Goal: Task Accomplishment & Management: Use online tool/utility

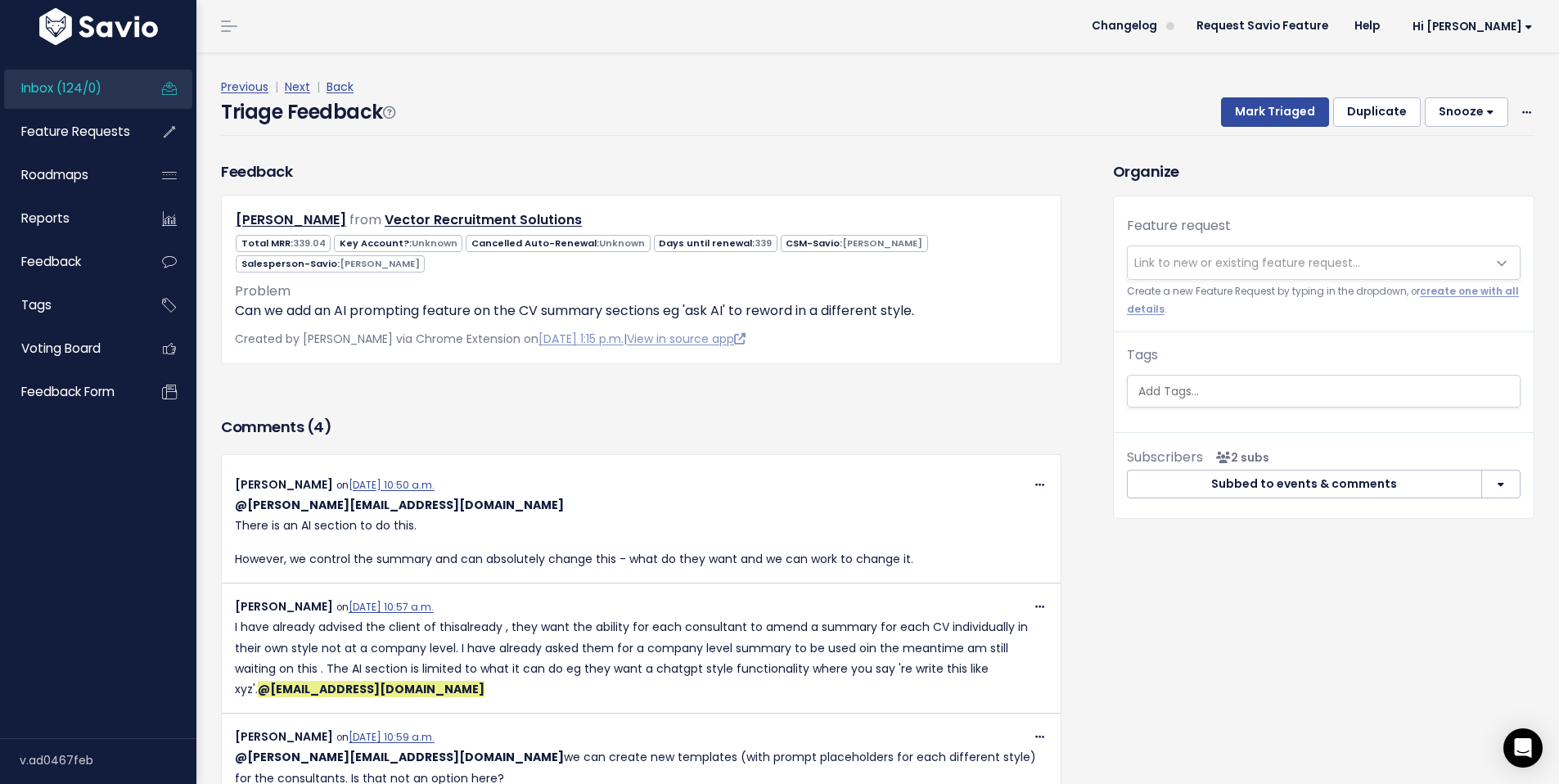
click at [1264, 263] on span "Link to new or existing feature request..." at bounding box center [1246, 263] width 226 height 16
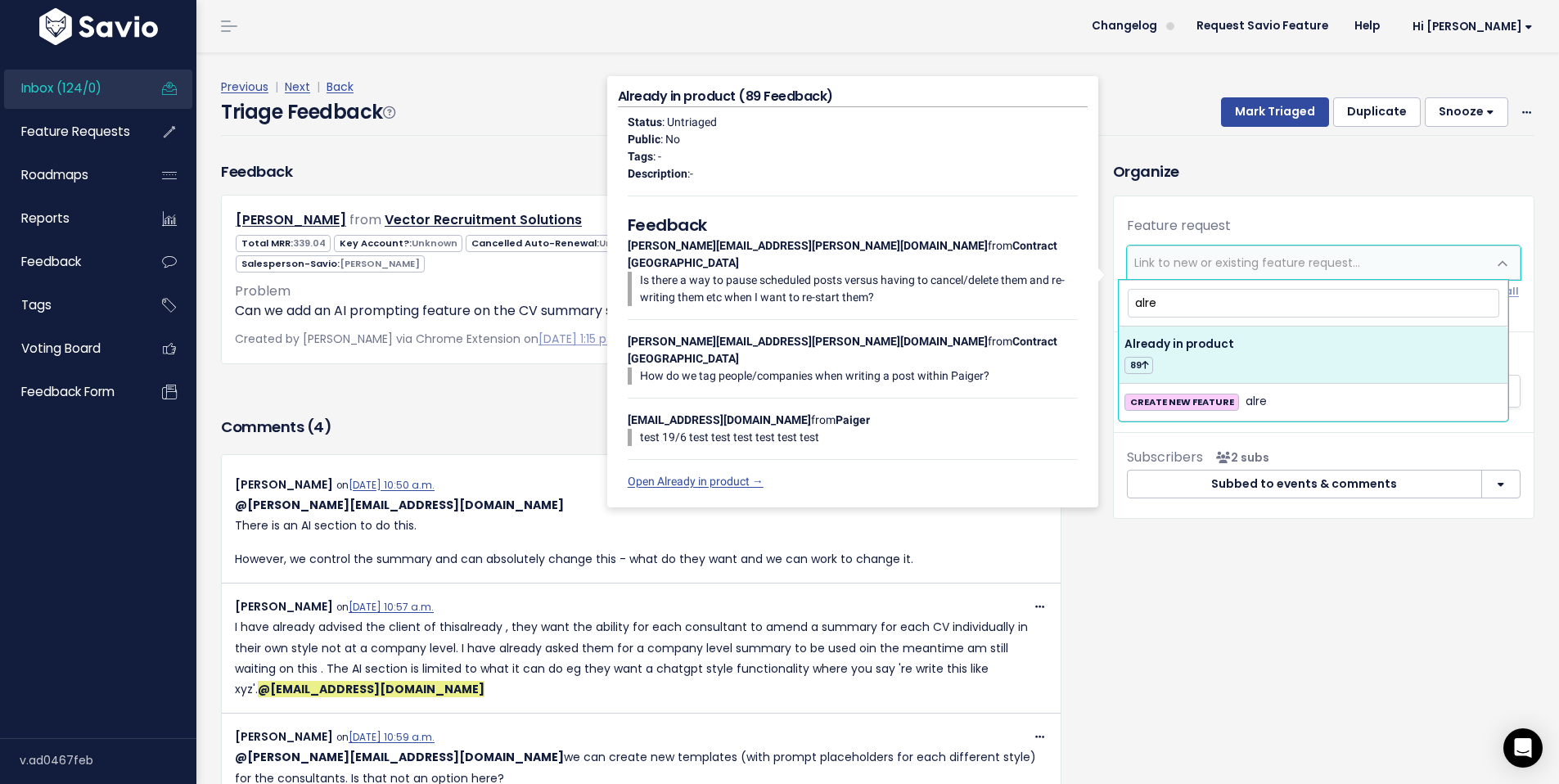
type input "alre"
select select "41893"
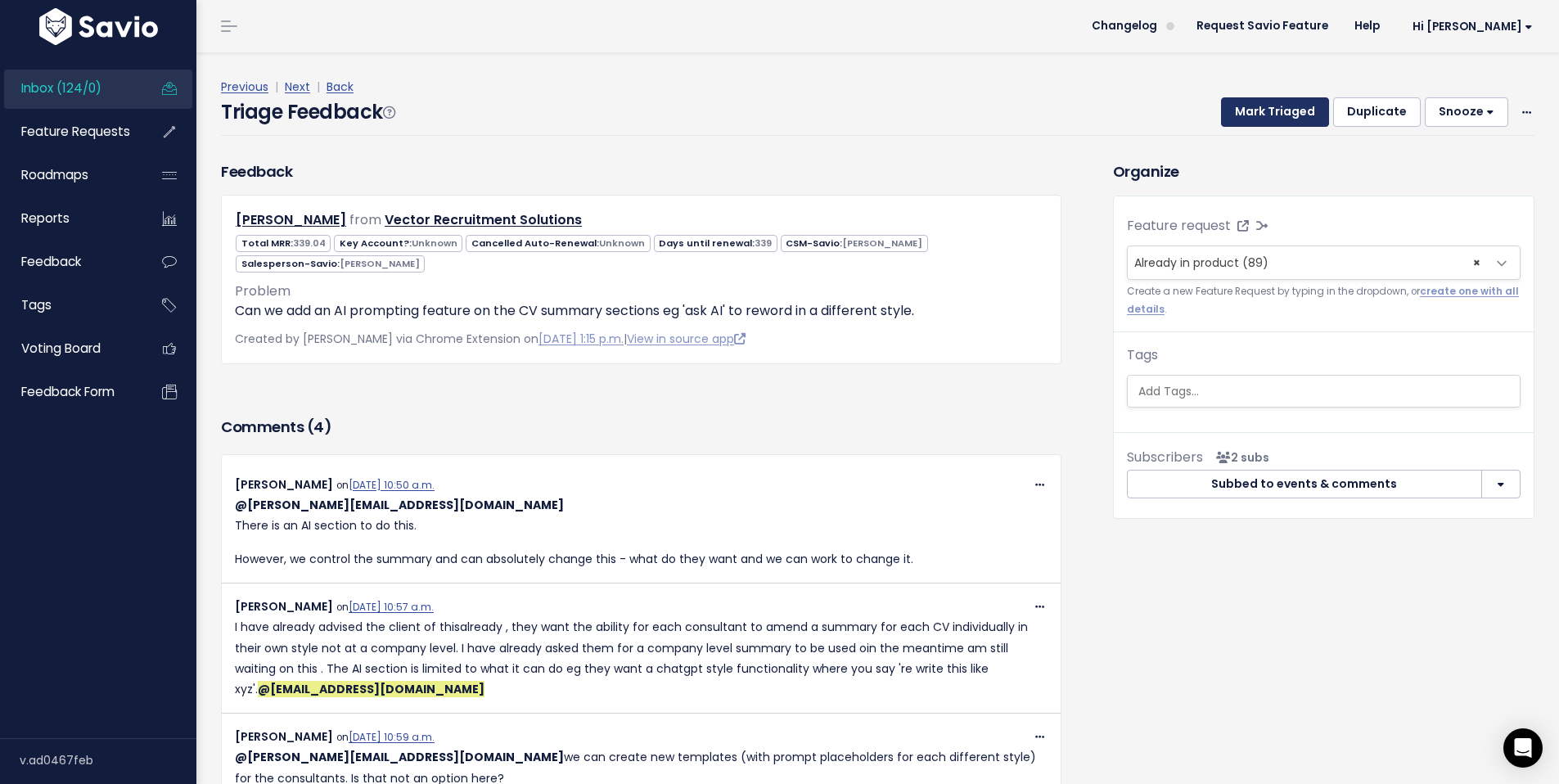
click at [1246, 111] on button "Mark Triaged" at bounding box center [1274, 111] width 108 height 30
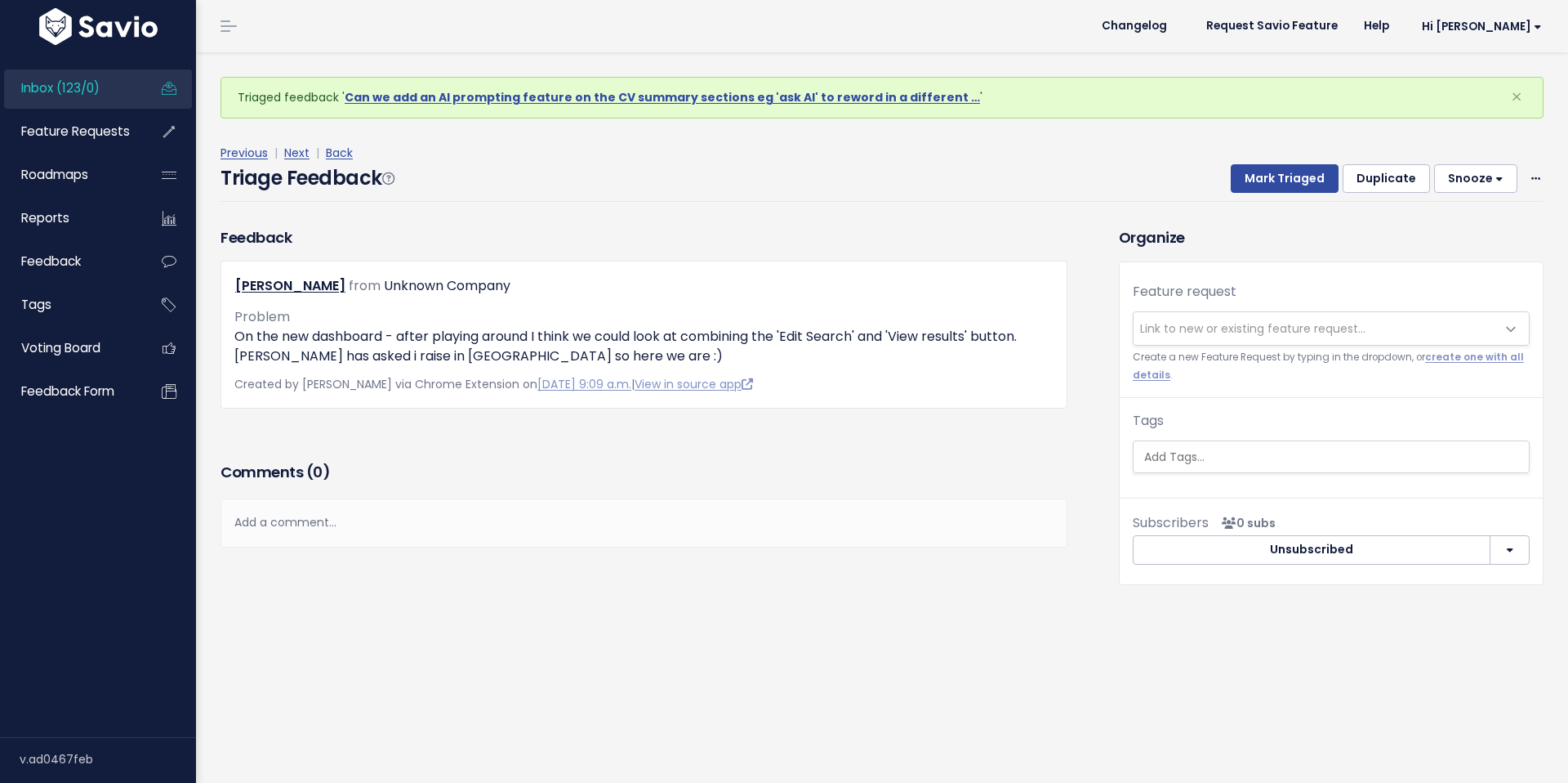
click at [79, 89] on span "Inbox (123/0)" at bounding box center [60, 88] width 79 height 17
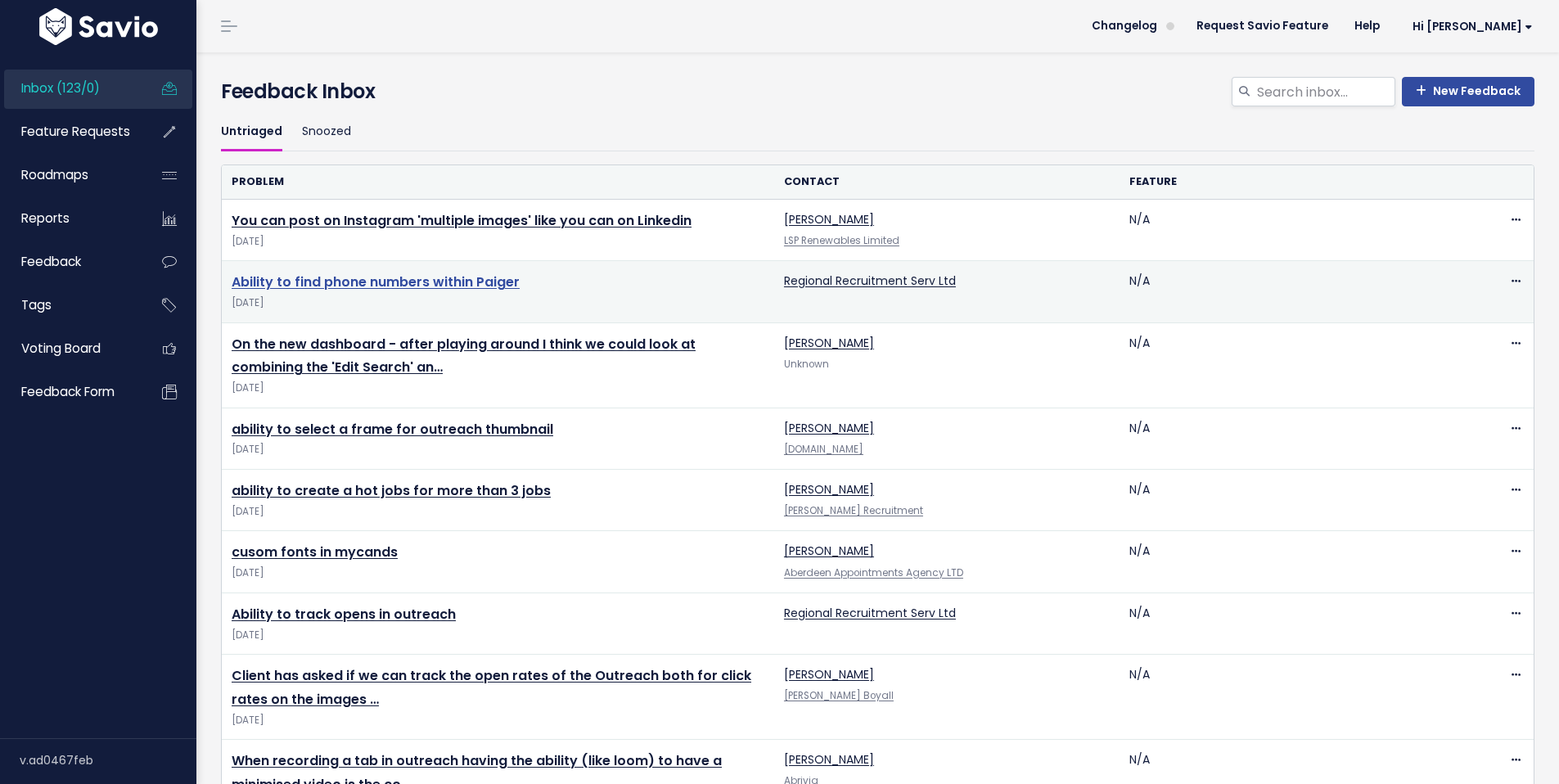
click at [329, 284] on link "Ability to find phone numbers within Paiger" at bounding box center [375, 282] width 288 height 19
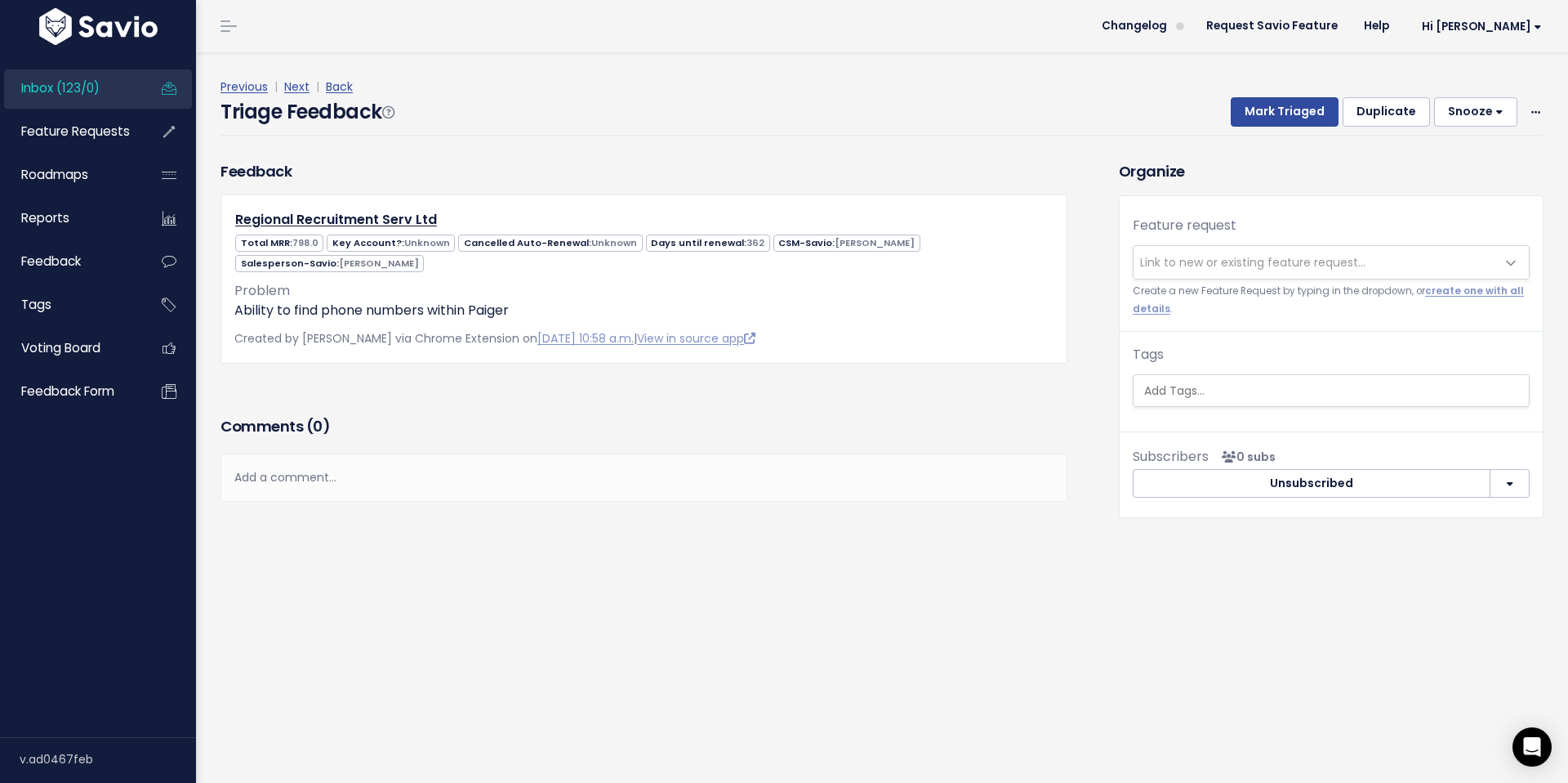
click at [1256, 262] on span "Link to new or existing feature request..." at bounding box center [1252, 263] width 225 height 16
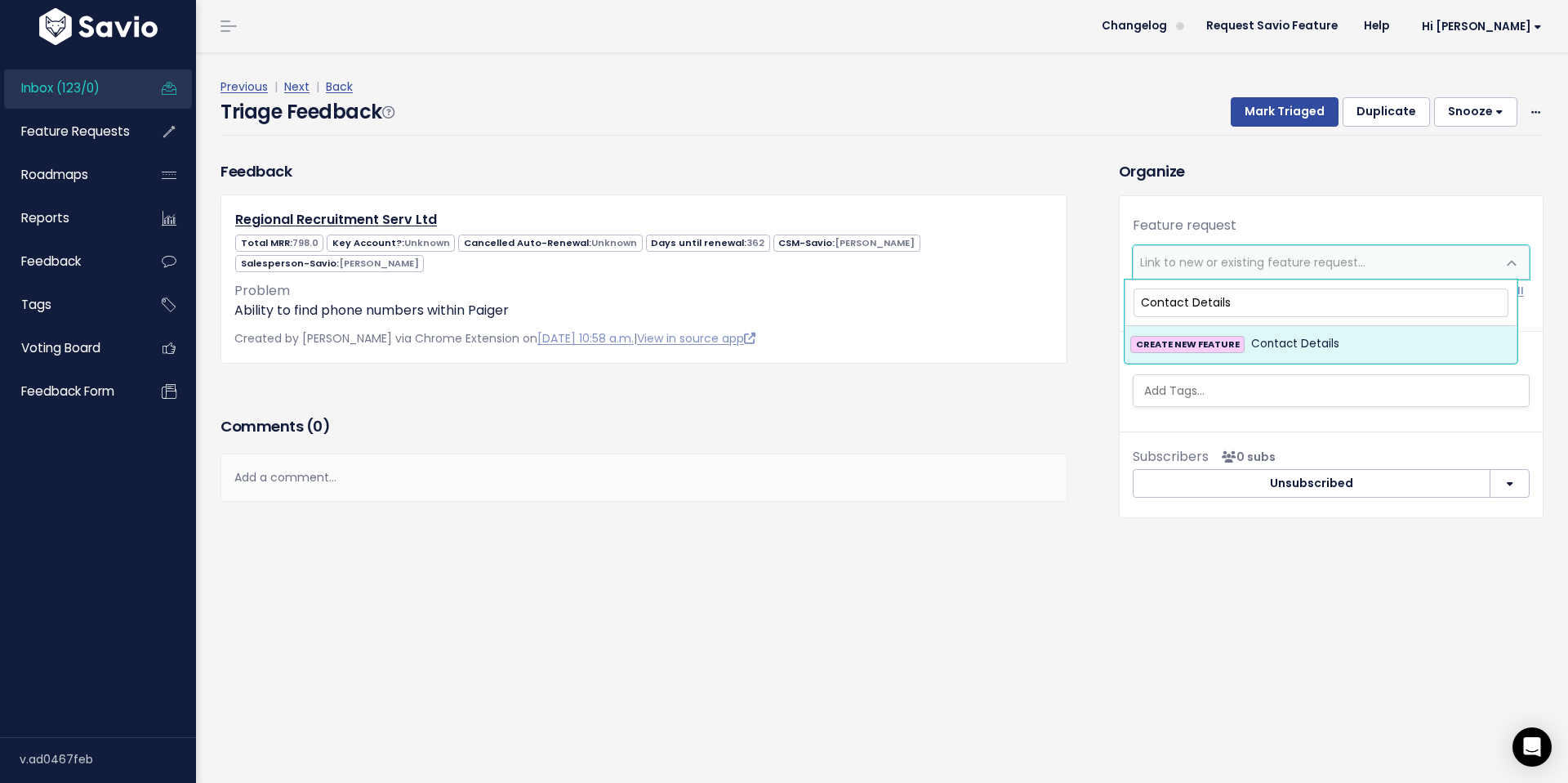
type input "Contact Details"
click at [1289, 345] on span "Contact Details" at bounding box center [1296, 344] width 89 height 20
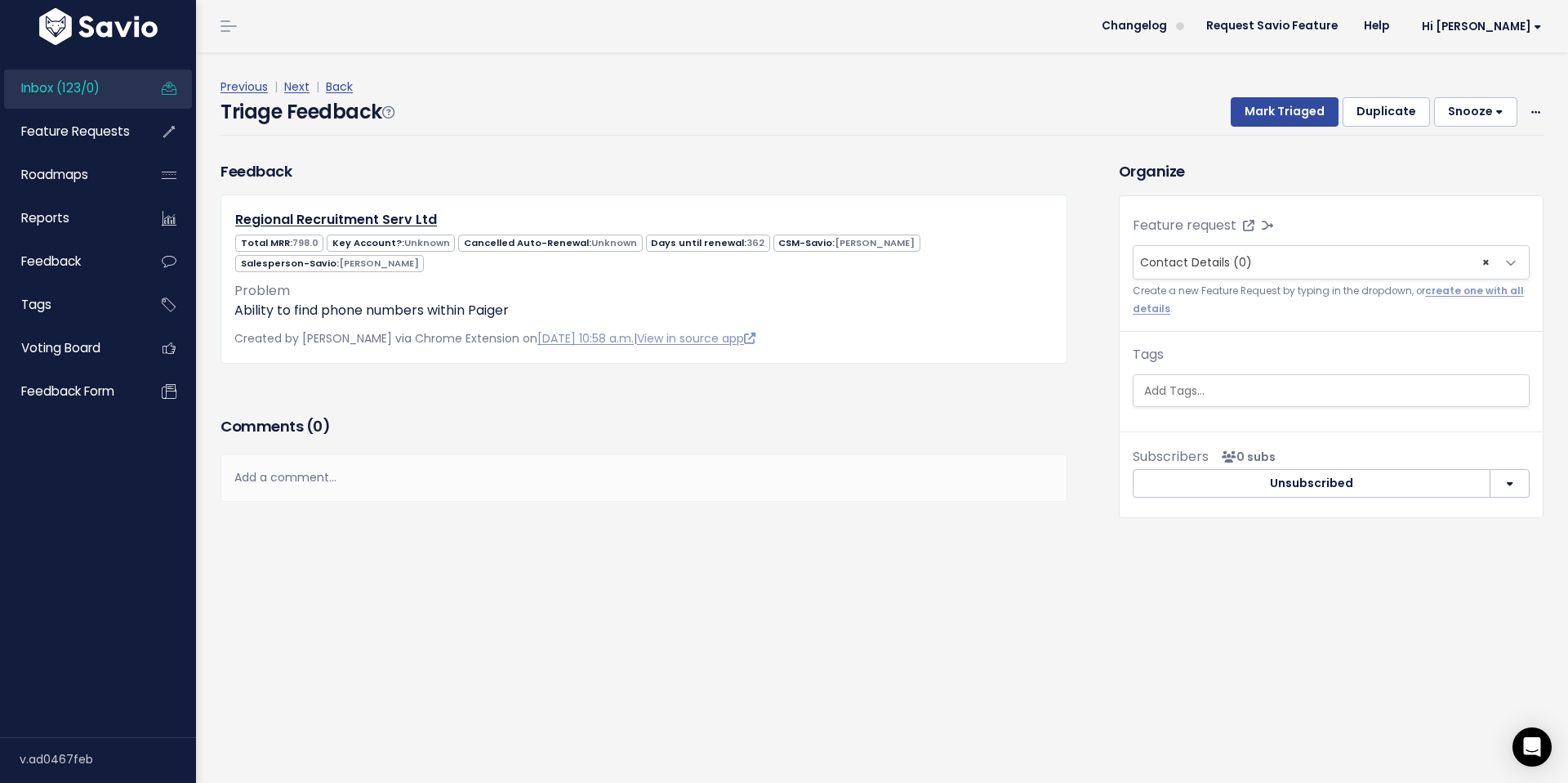
click at [75, 96] on span "Inbox (123/0)" at bounding box center [60, 88] width 79 height 17
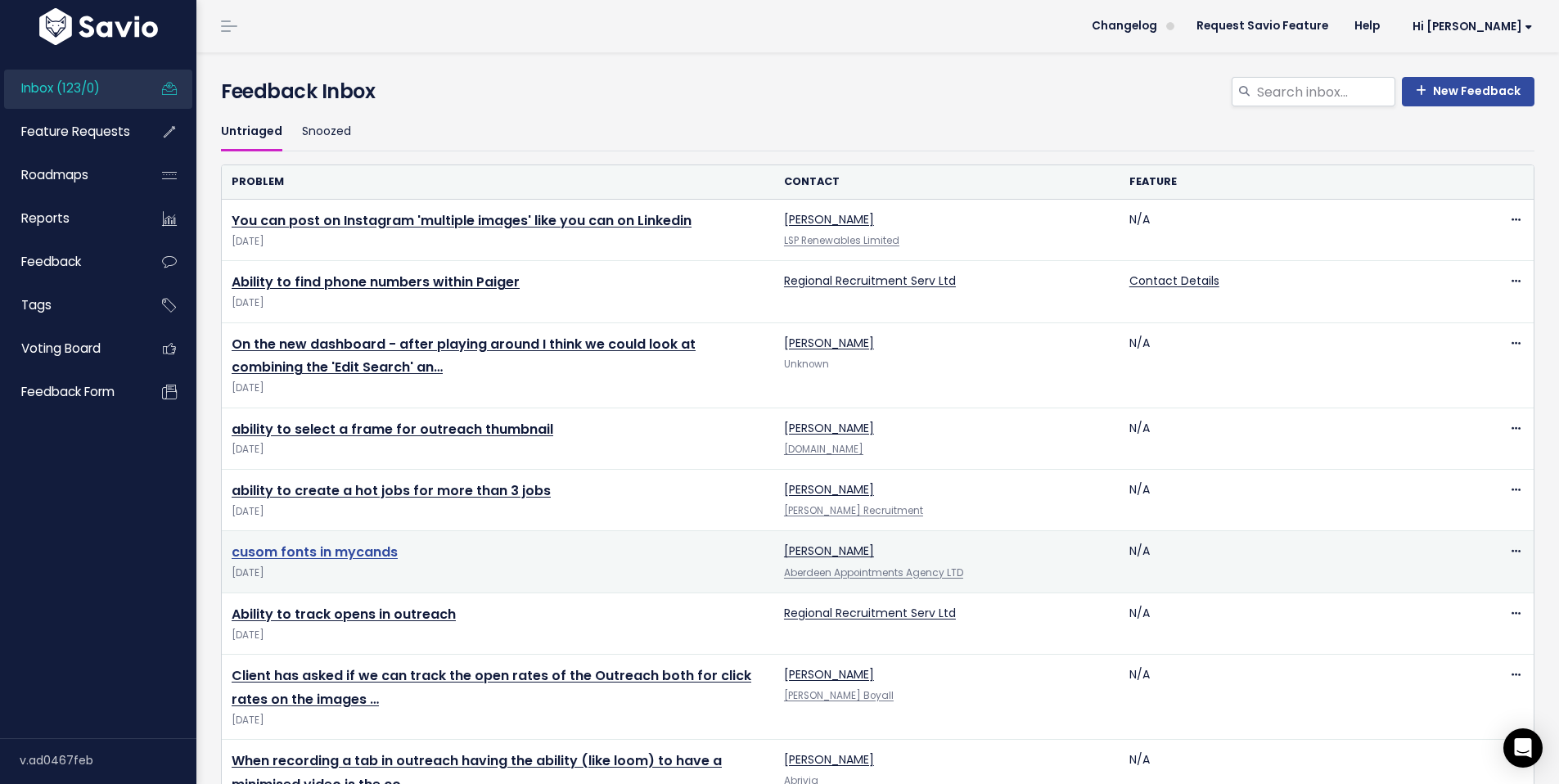
click at [330, 555] on link "cusom fonts in mycands" at bounding box center [314, 552] width 166 height 19
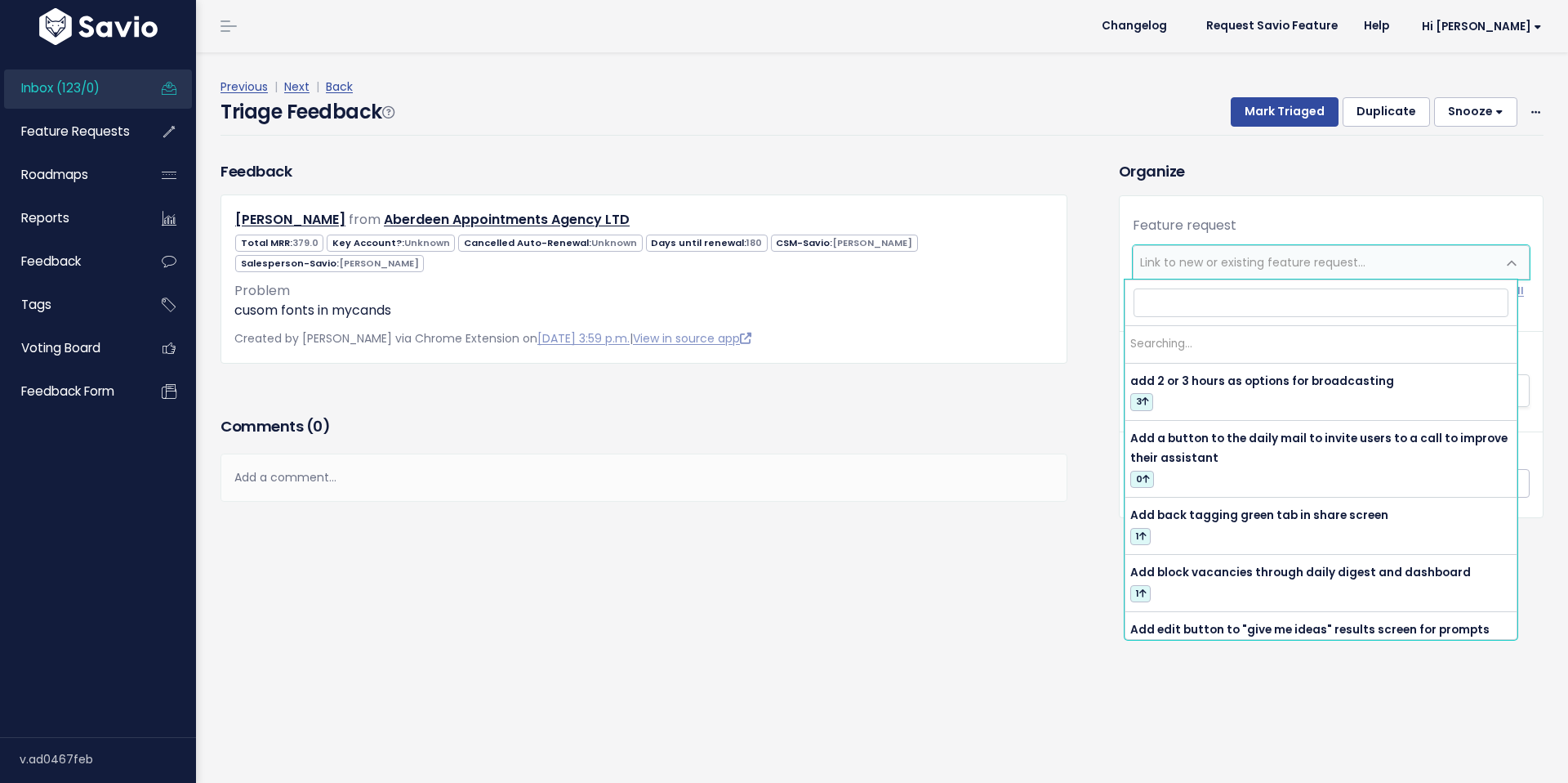
click at [1197, 261] on span "Link to new or existing feature request..." at bounding box center [1252, 263] width 225 height 16
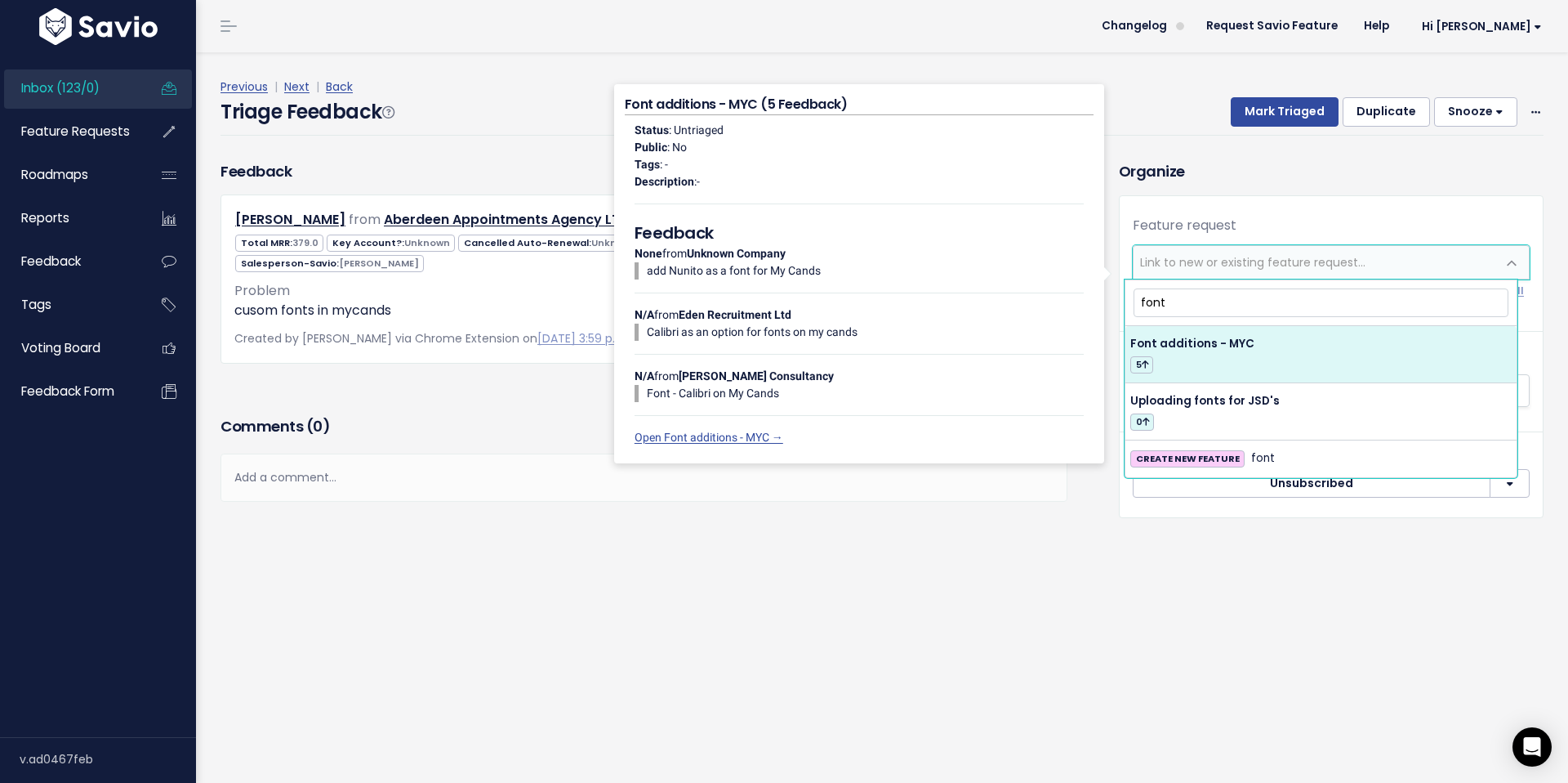
type input "font"
select select "61378"
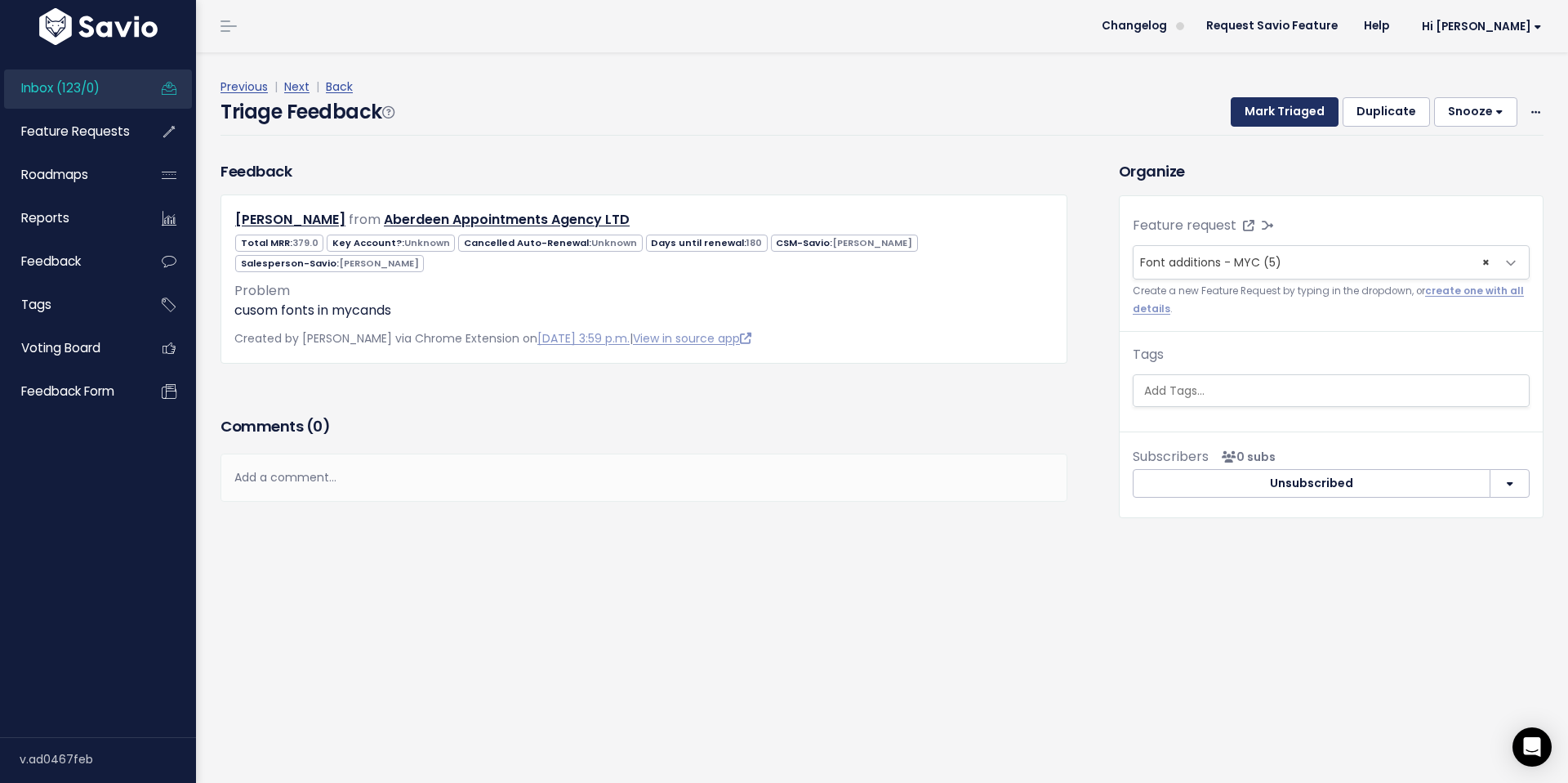
click at [1290, 116] on button "Mark Triaged" at bounding box center [1285, 111] width 108 height 30
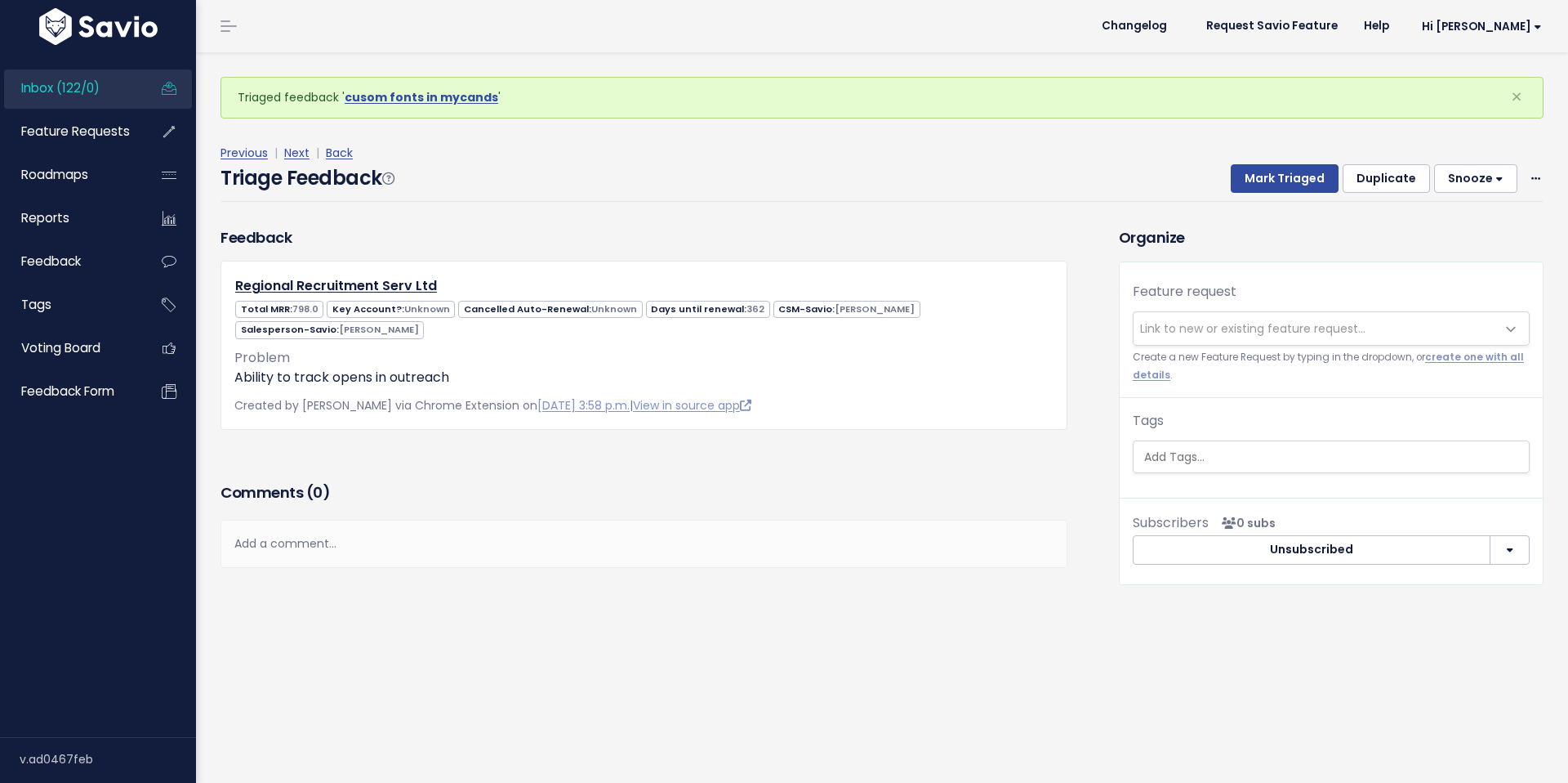
click at [95, 88] on span "Inbox (122/0)" at bounding box center [60, 88] width 79 height 17
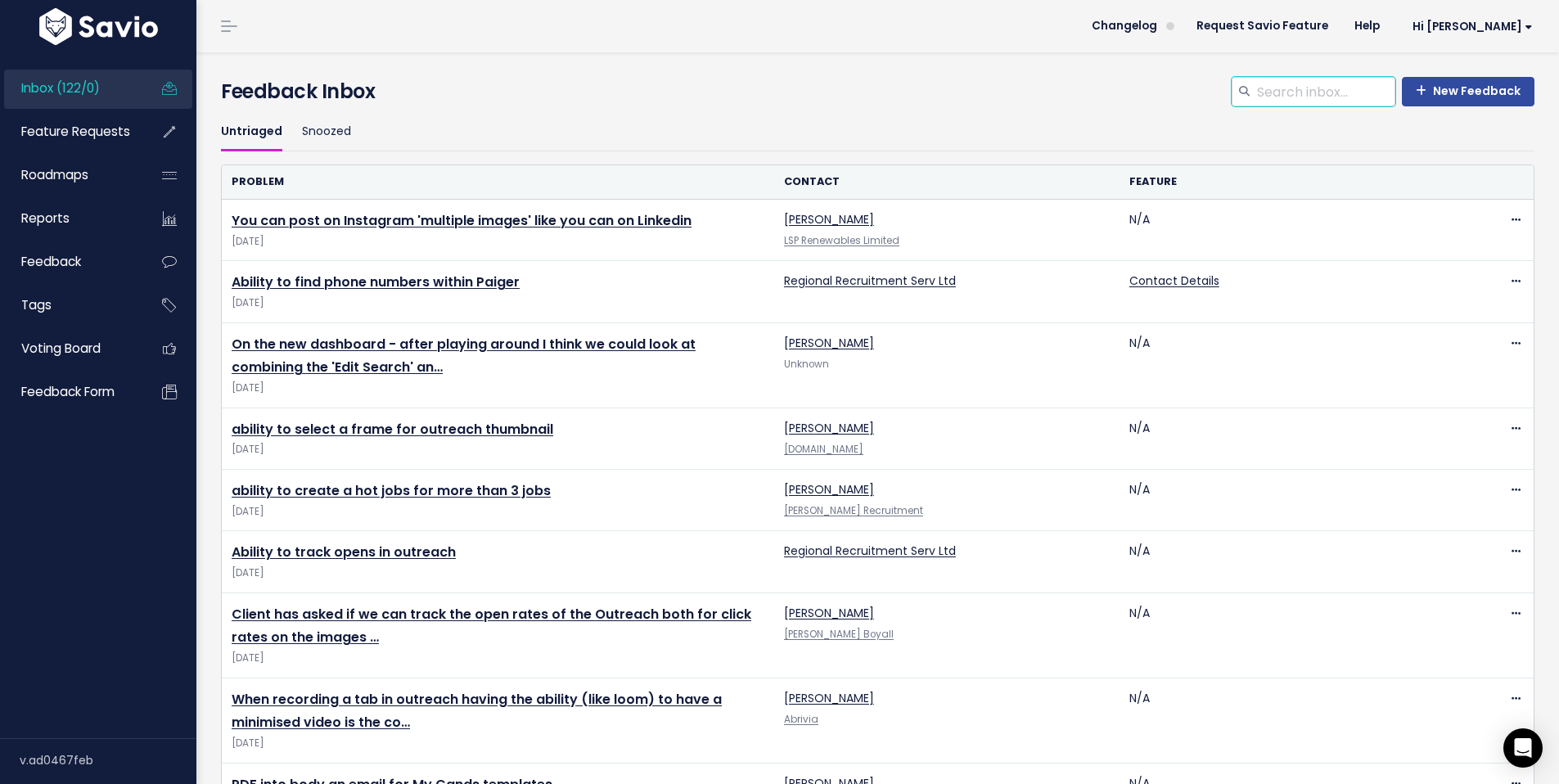
click at [1337, 93] on input "search" at bounding box center [1325, 92] width 140 height 30
type input "font"
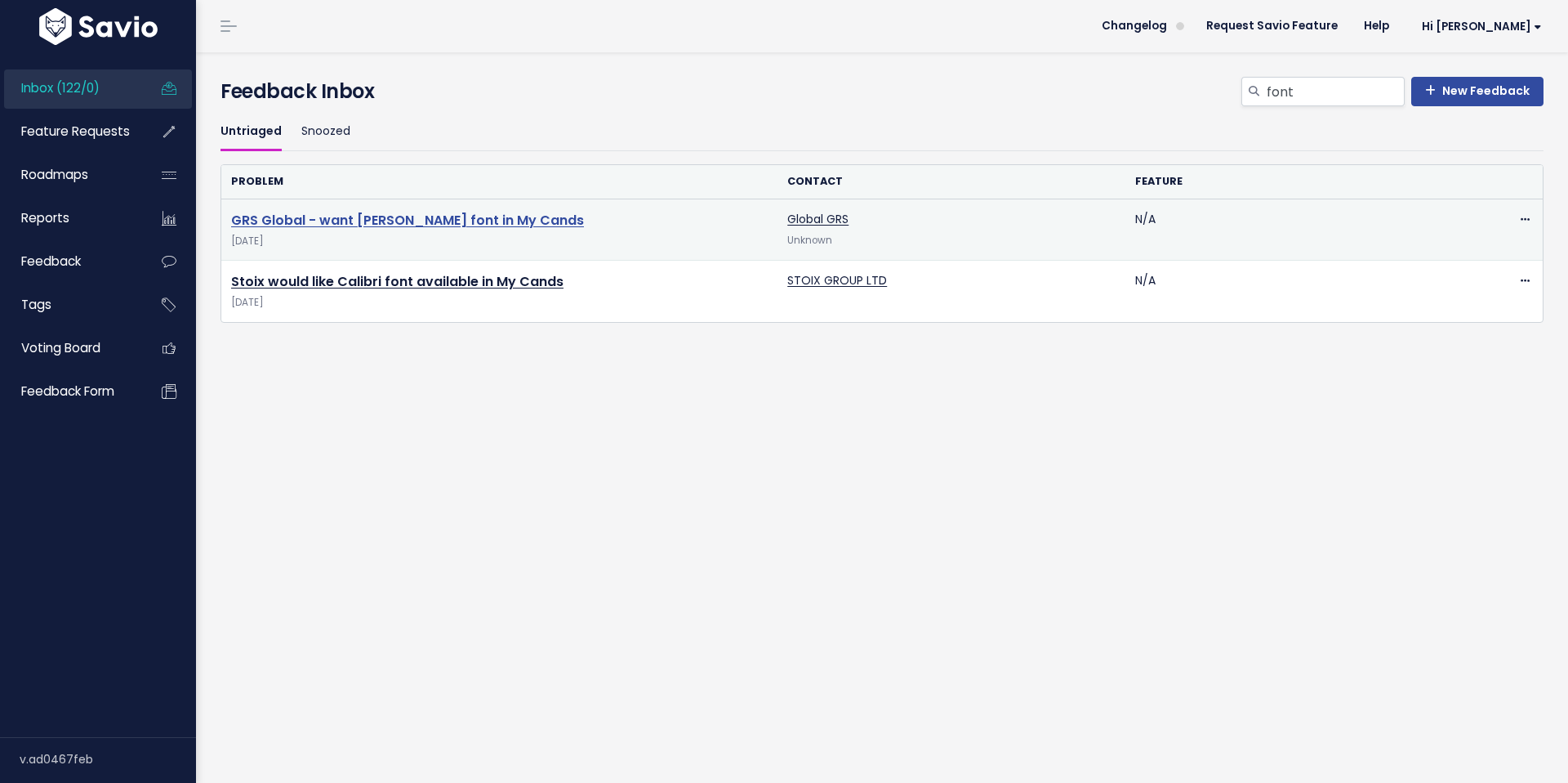
click at [395, 216] on link "GRS Global - want [PERSON_NAME] font in My Cands" at bounding box center [407, 220] width 353 height 19
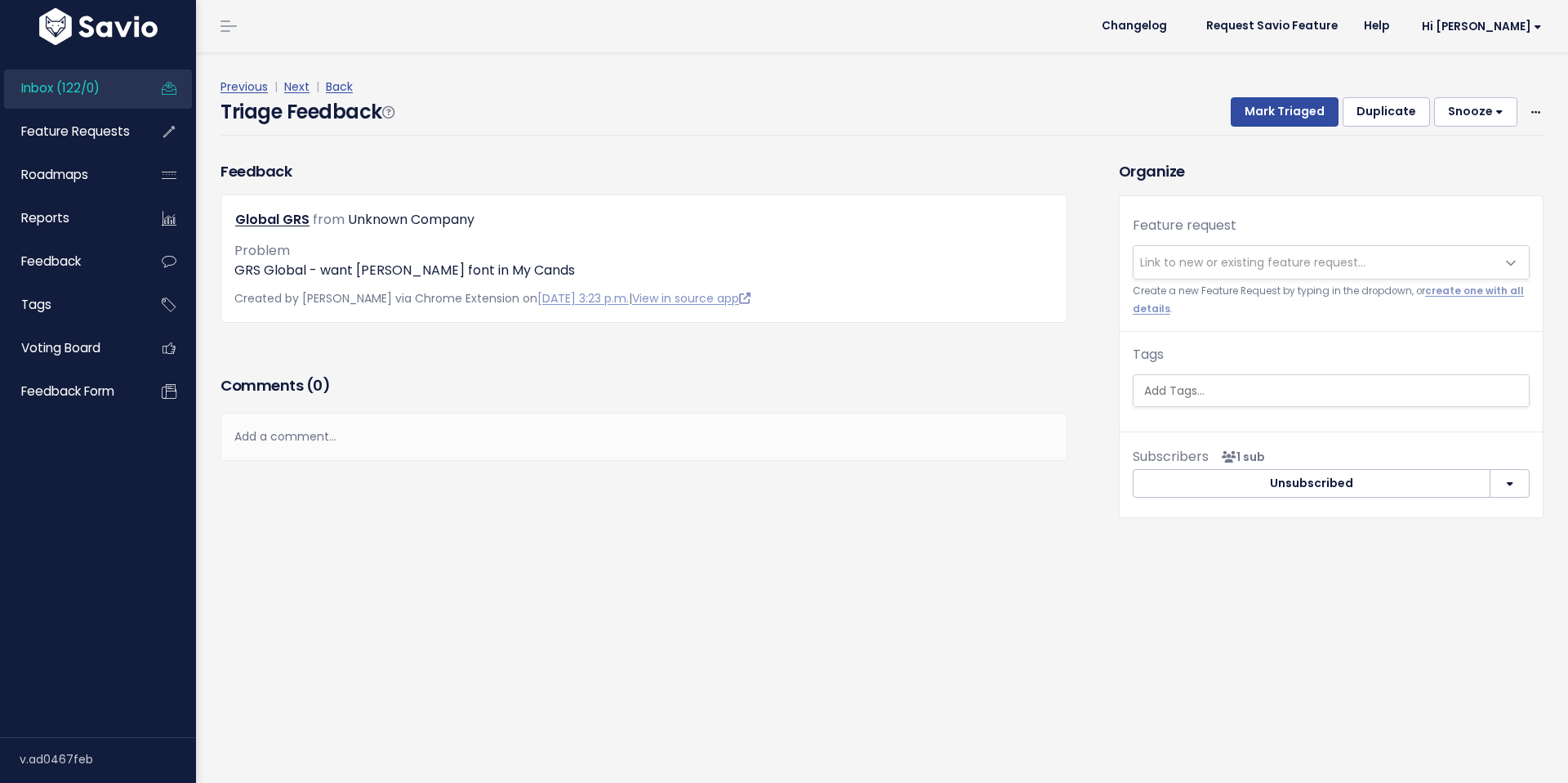
click at [1278, 266] on span "Link to new or existing feature request..." at bounding box center [1252, 263] width 225 height 16
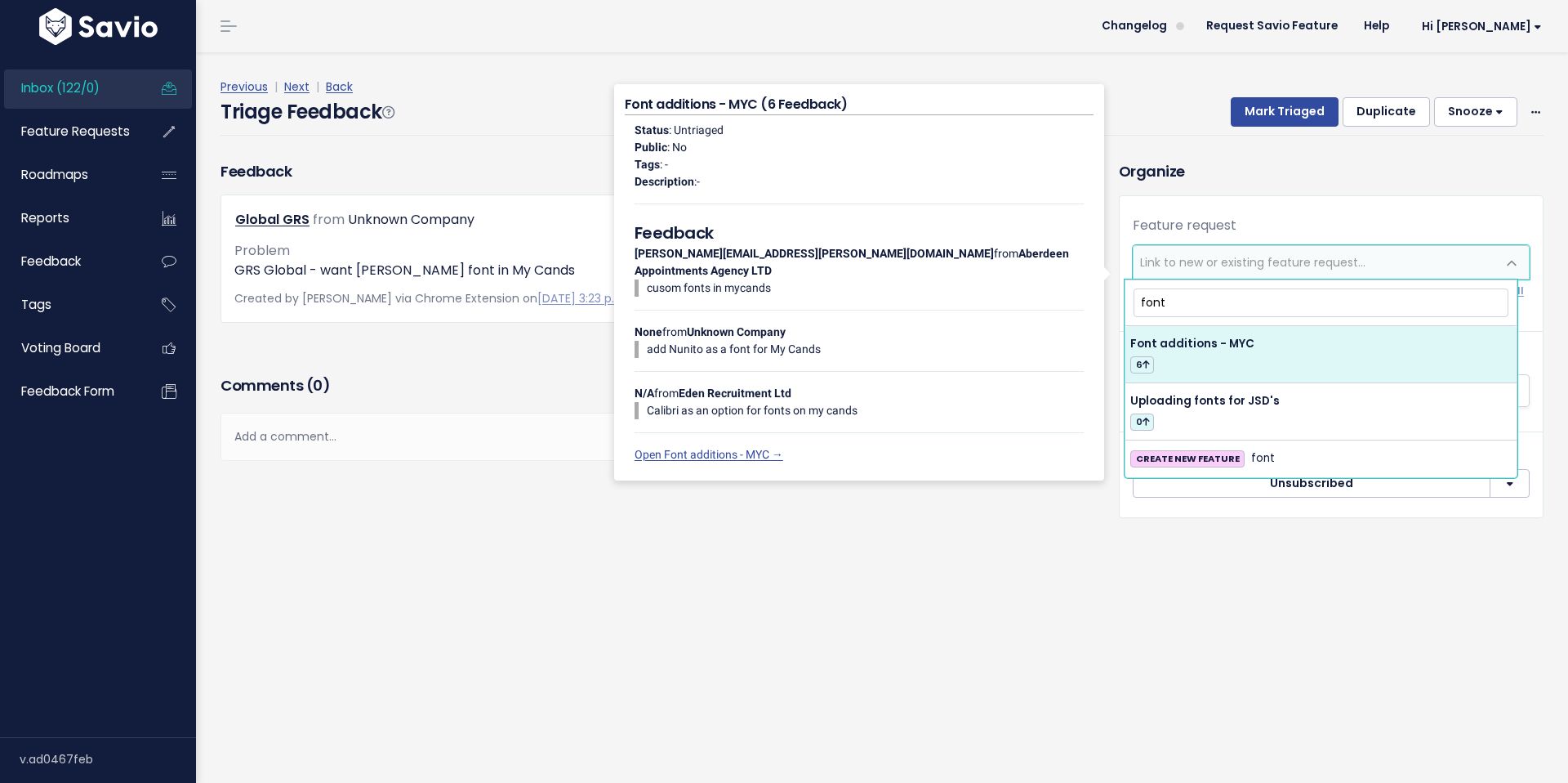
type input "font"
drag, startPoint x: 1243, startPoint y: 350, endPoint x: 1255, endPoint y: 325, distance: 27.7
select select "61378"
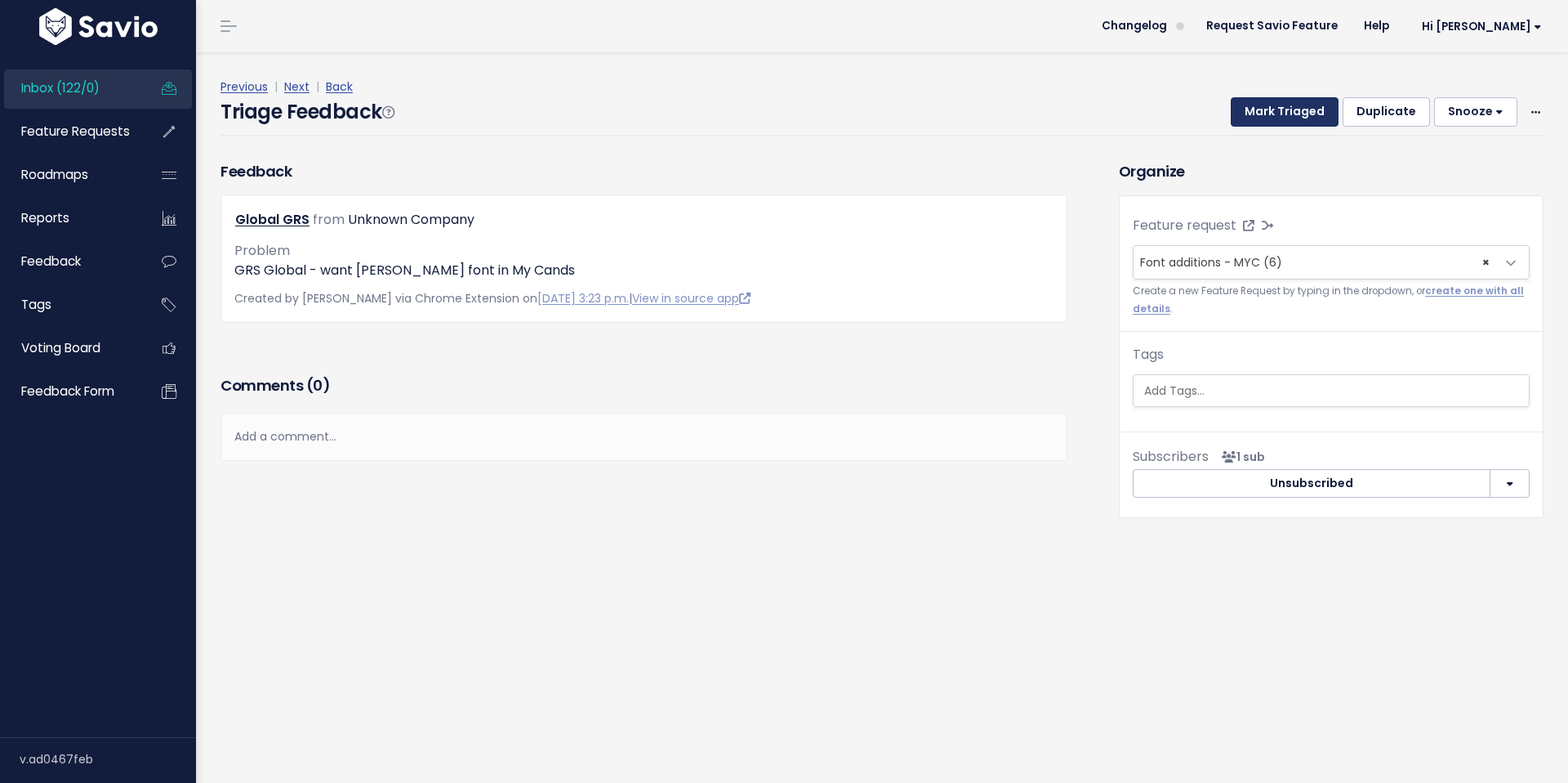
click at [1270, 114] on button "Mark Triaged" at bounding box center [1285, 111] width 108 height 30
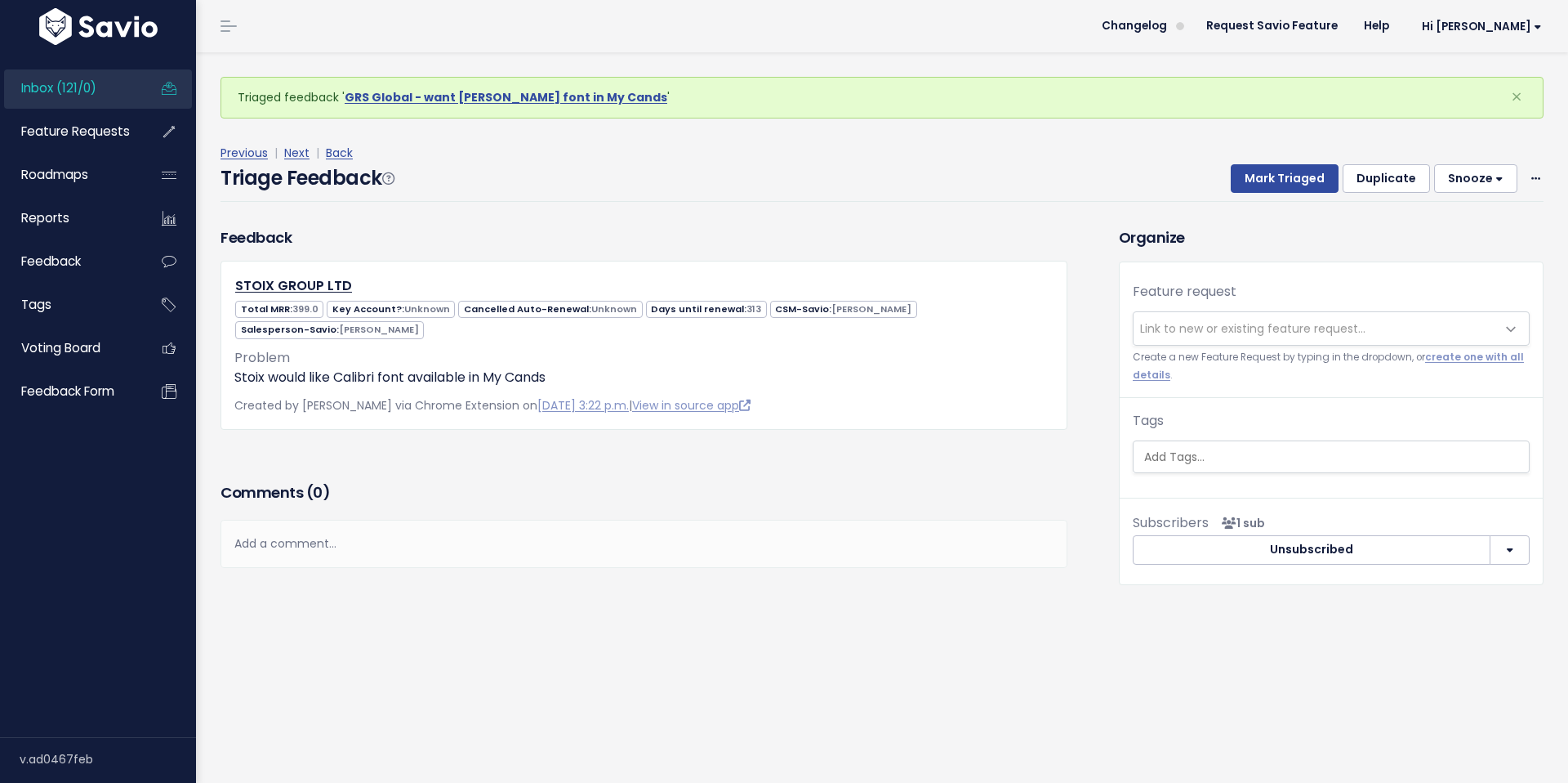
click at [1174, 332] on span "Link to new or existing feature request..." at bounding box center [1252, 329] width 225 height 16
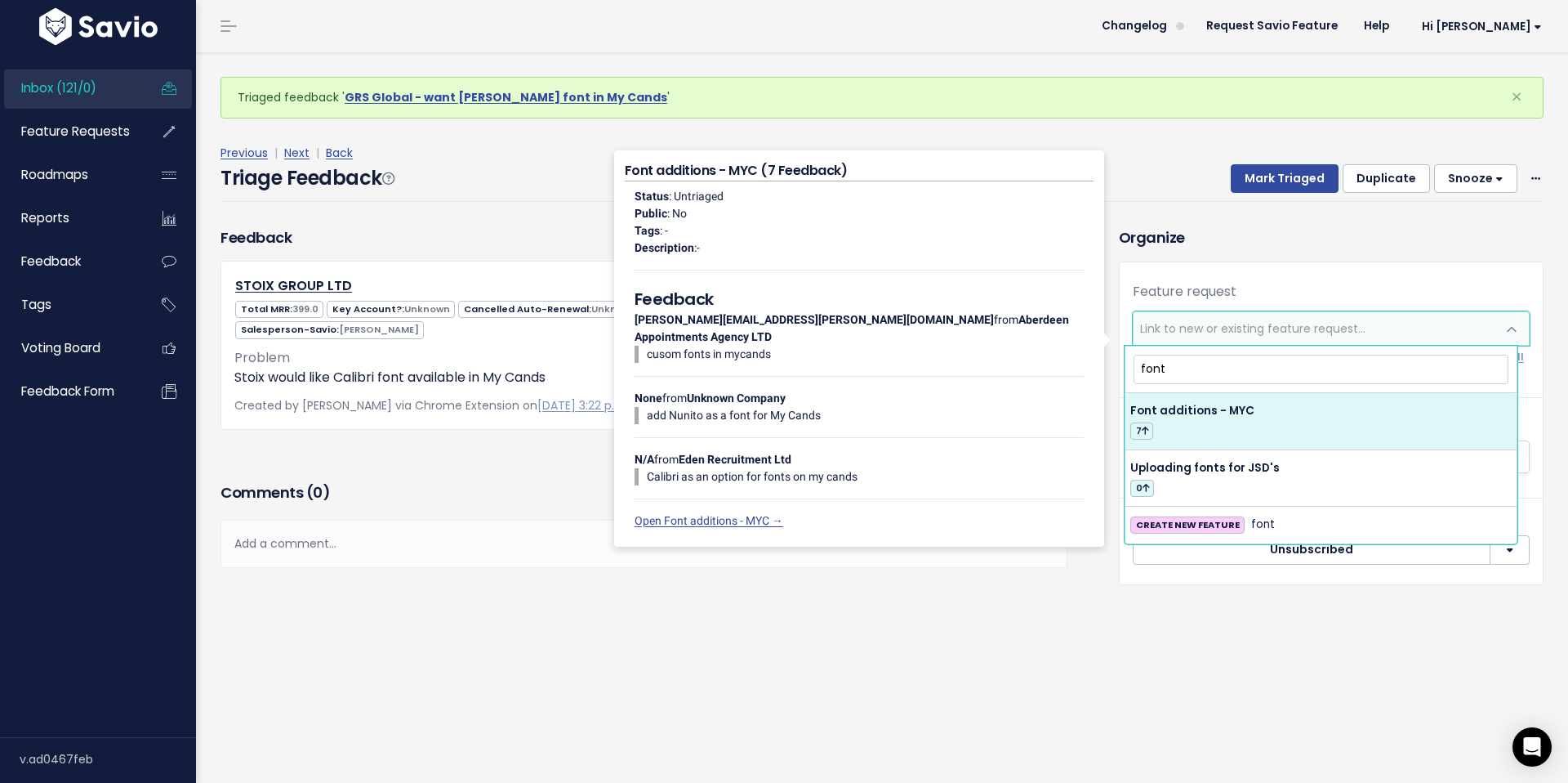
type input "font"
select select "61378"
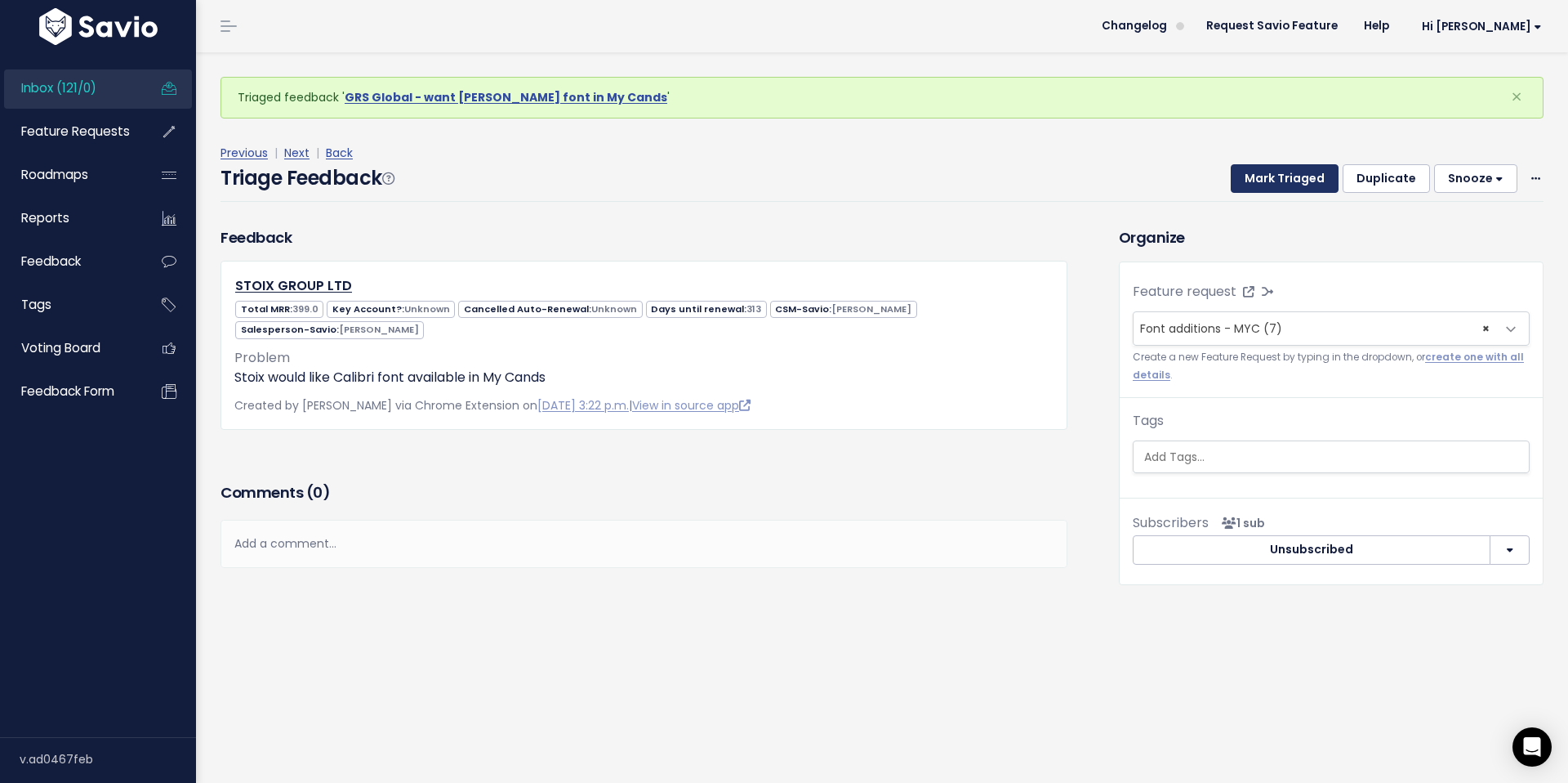
click at [1311, 185] on button "Mark Triaged" at bounding box center [1285, 178] width 108 height 30
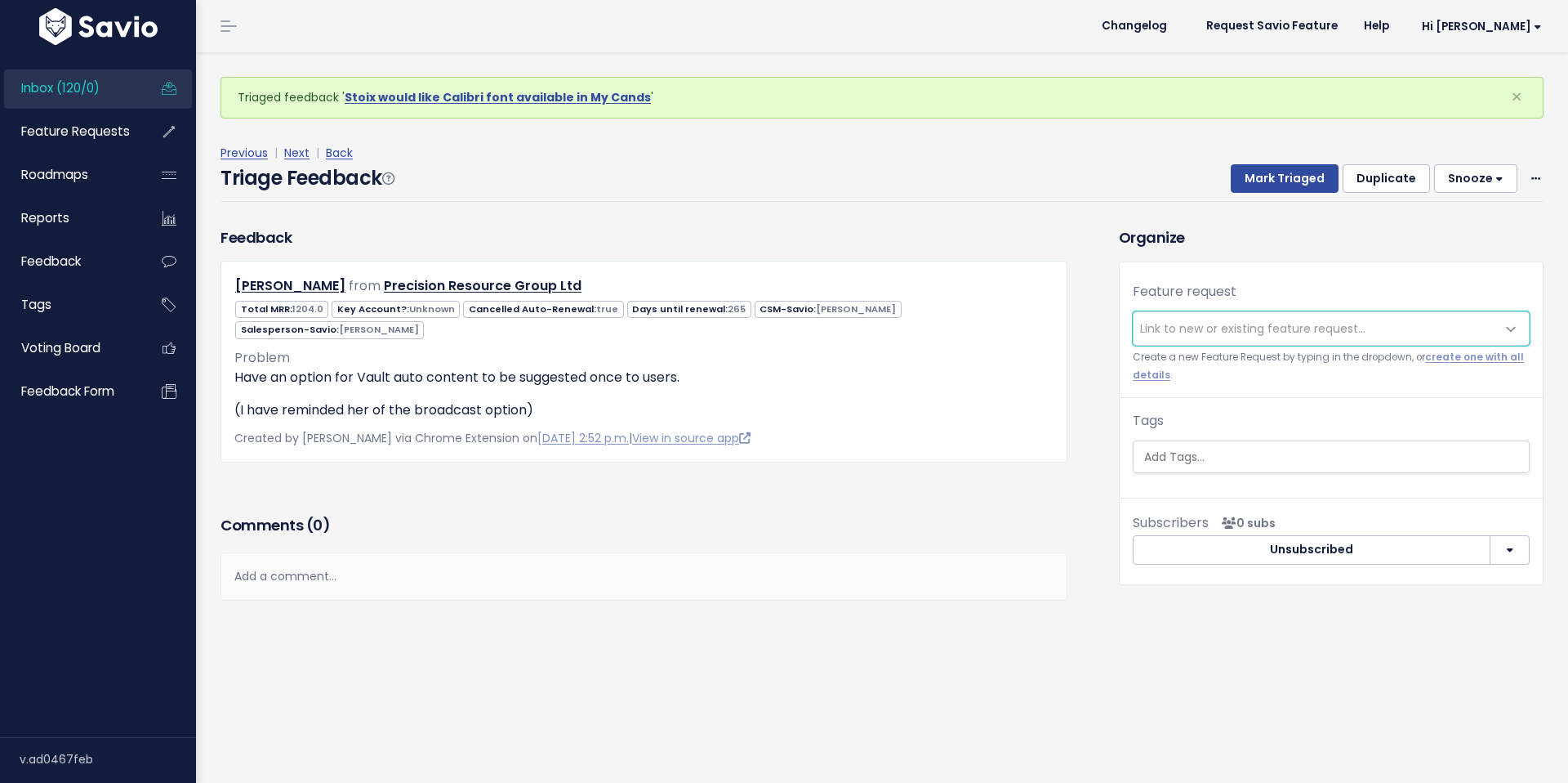
click at [94, 89] on span "Inbox (120/0)" at bounding box center [60, 88] width 79 height 17
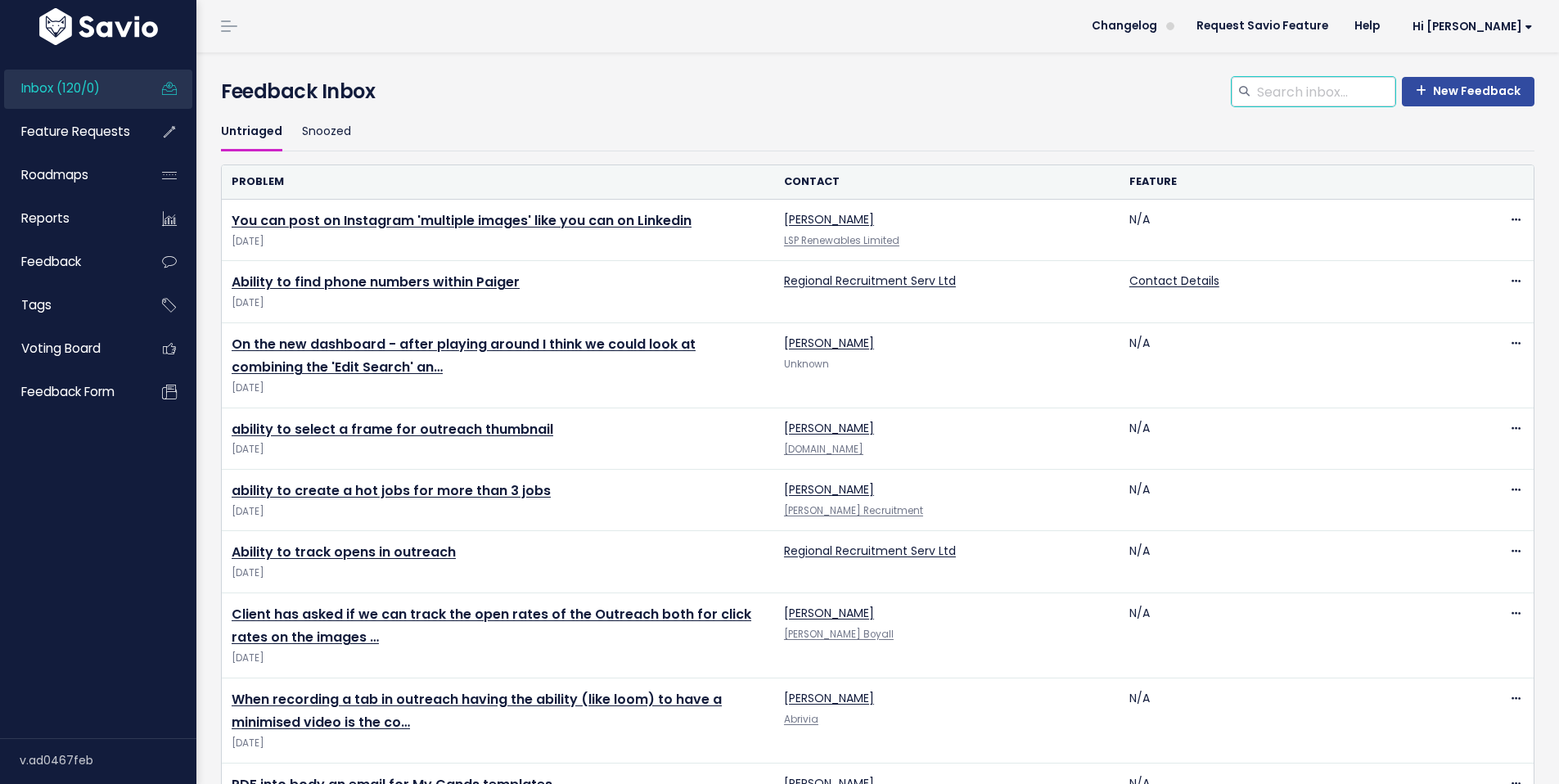
click at [1269, 92] on input "search" at bounding box center [1325, 92] width 140 height 30
type input "font"
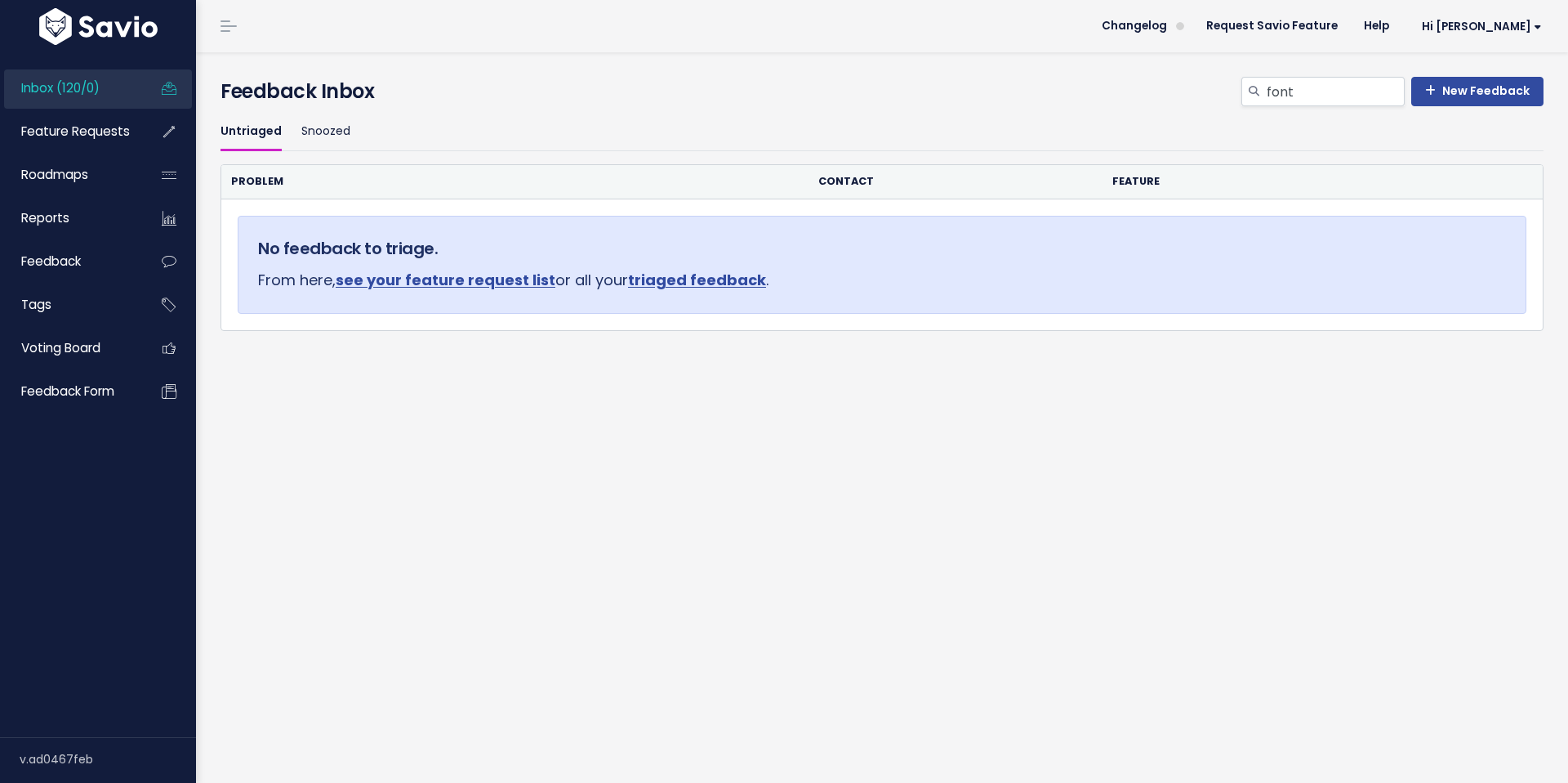
click at [70, 89] on span "Inbox (120/0)" at bounding box center [60, 88] width 79 height 17
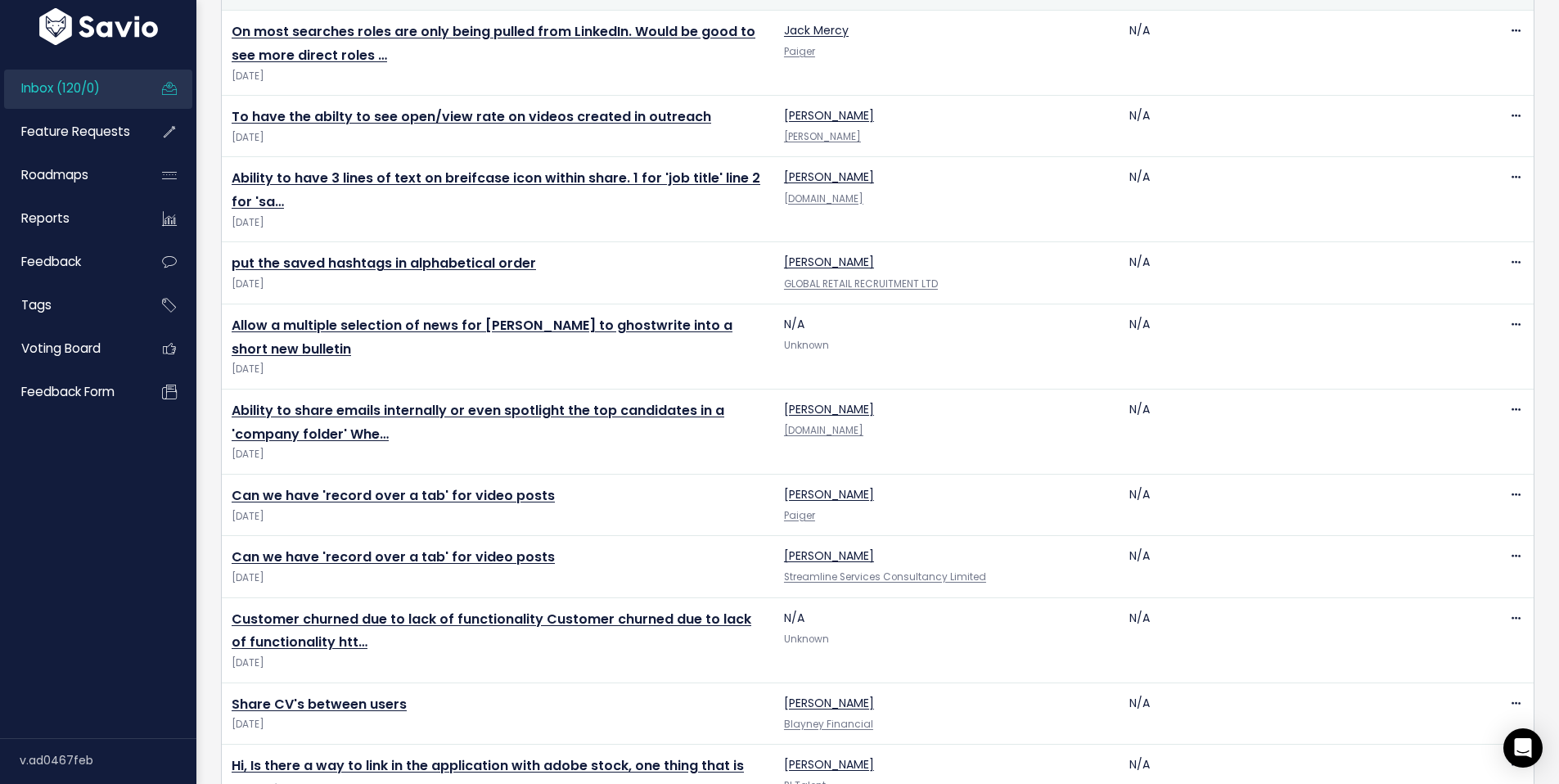
scroll to position [841, 0]
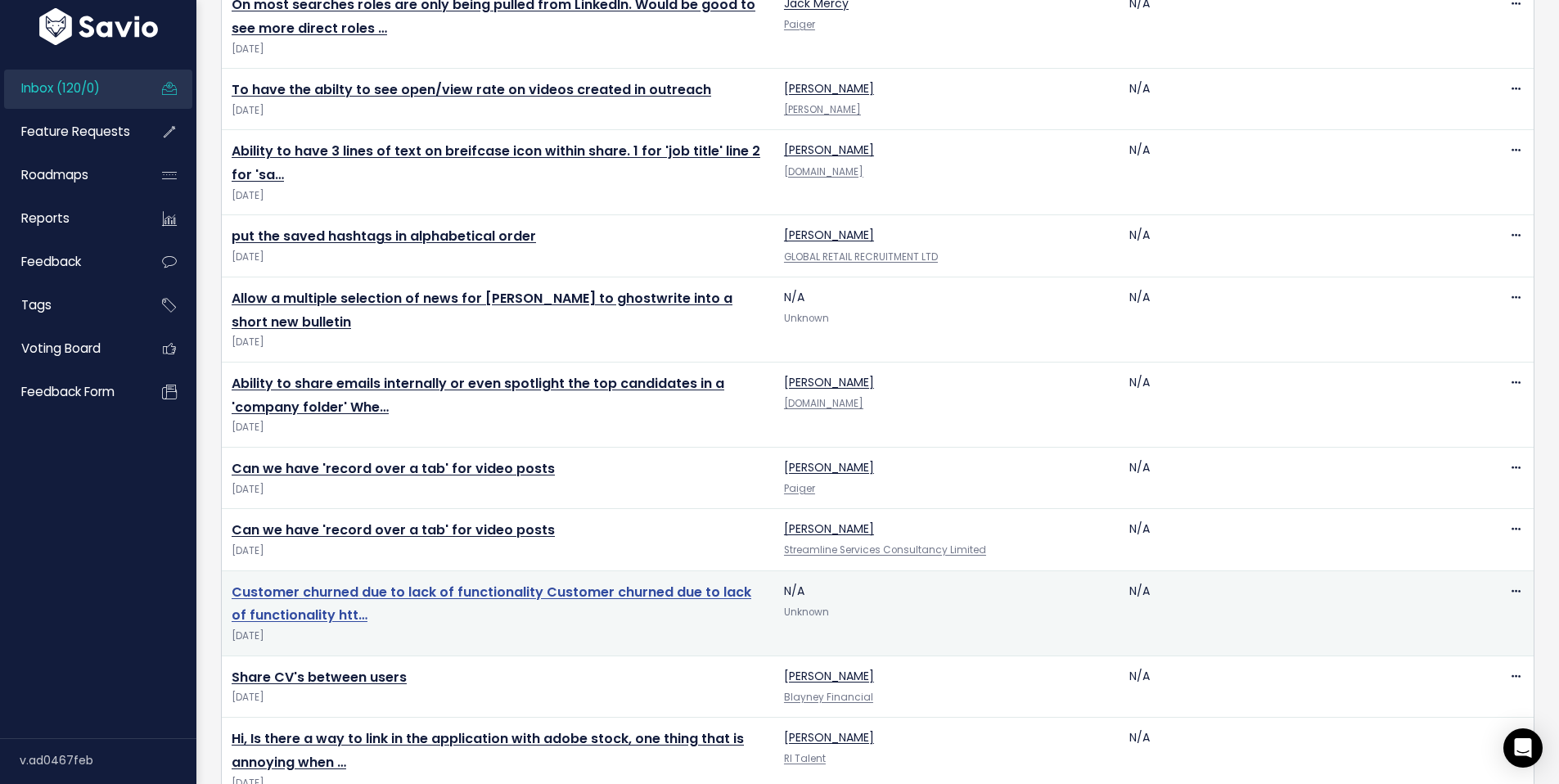
click at [447, 597] on link "Customer churned due to lack of functionality Customer churned due to lack of f…" at bounding box center [490, 604] width 519 height 43
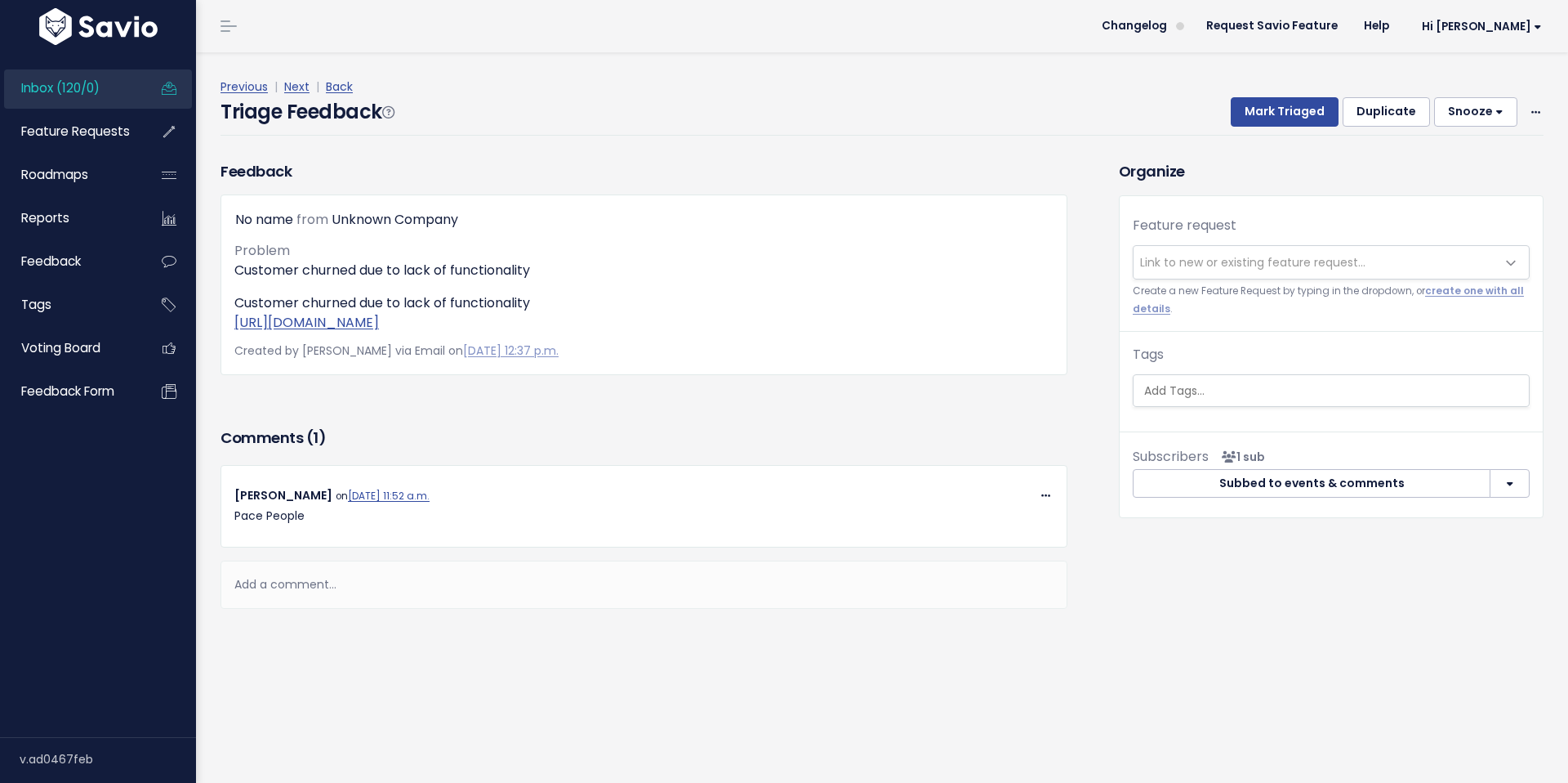
click at [73, 89] on span "Inbox (120/0)" at bounding box center [60, 88] width 79 height 17
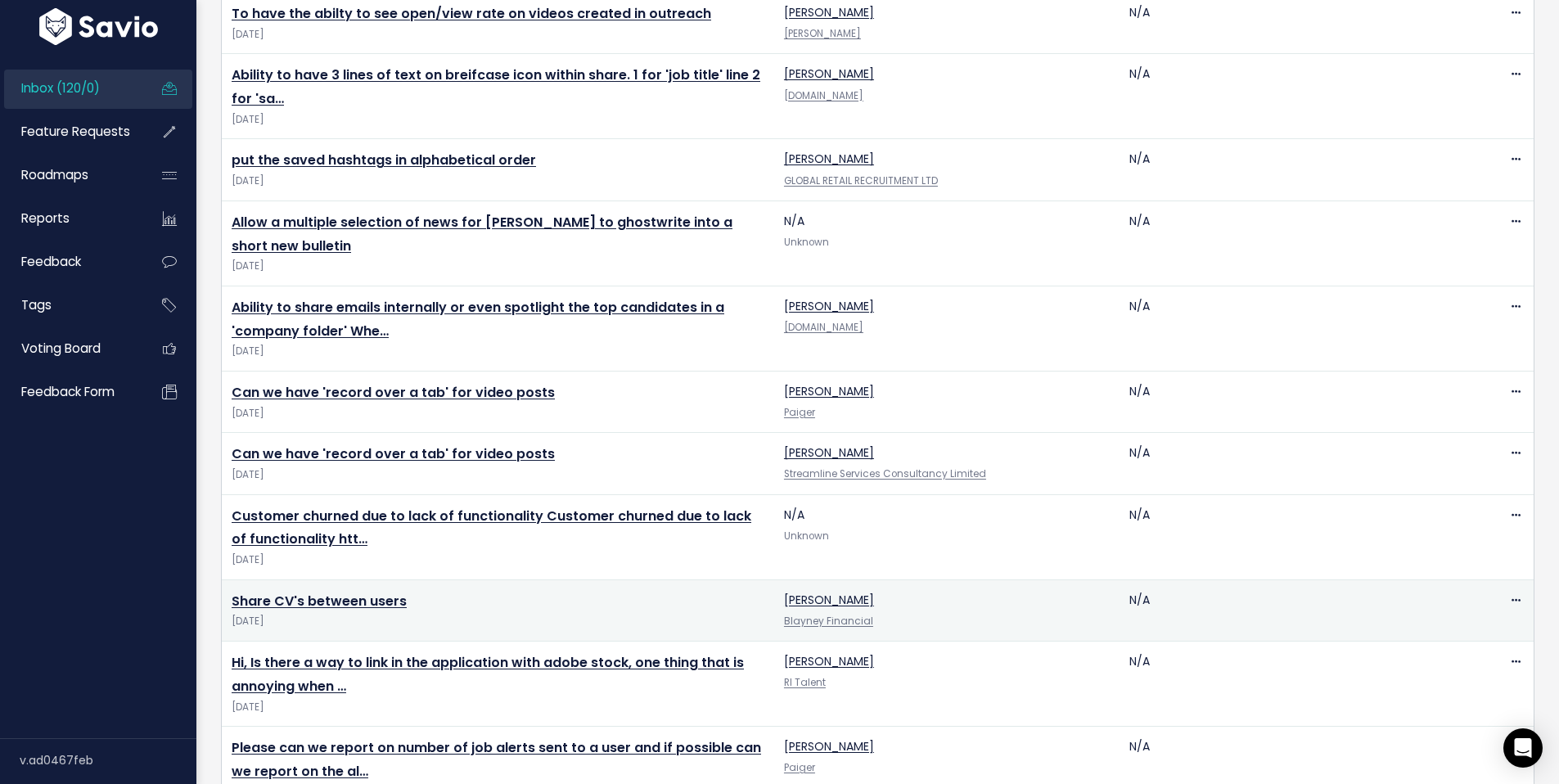
scroll to position [1016, 0]
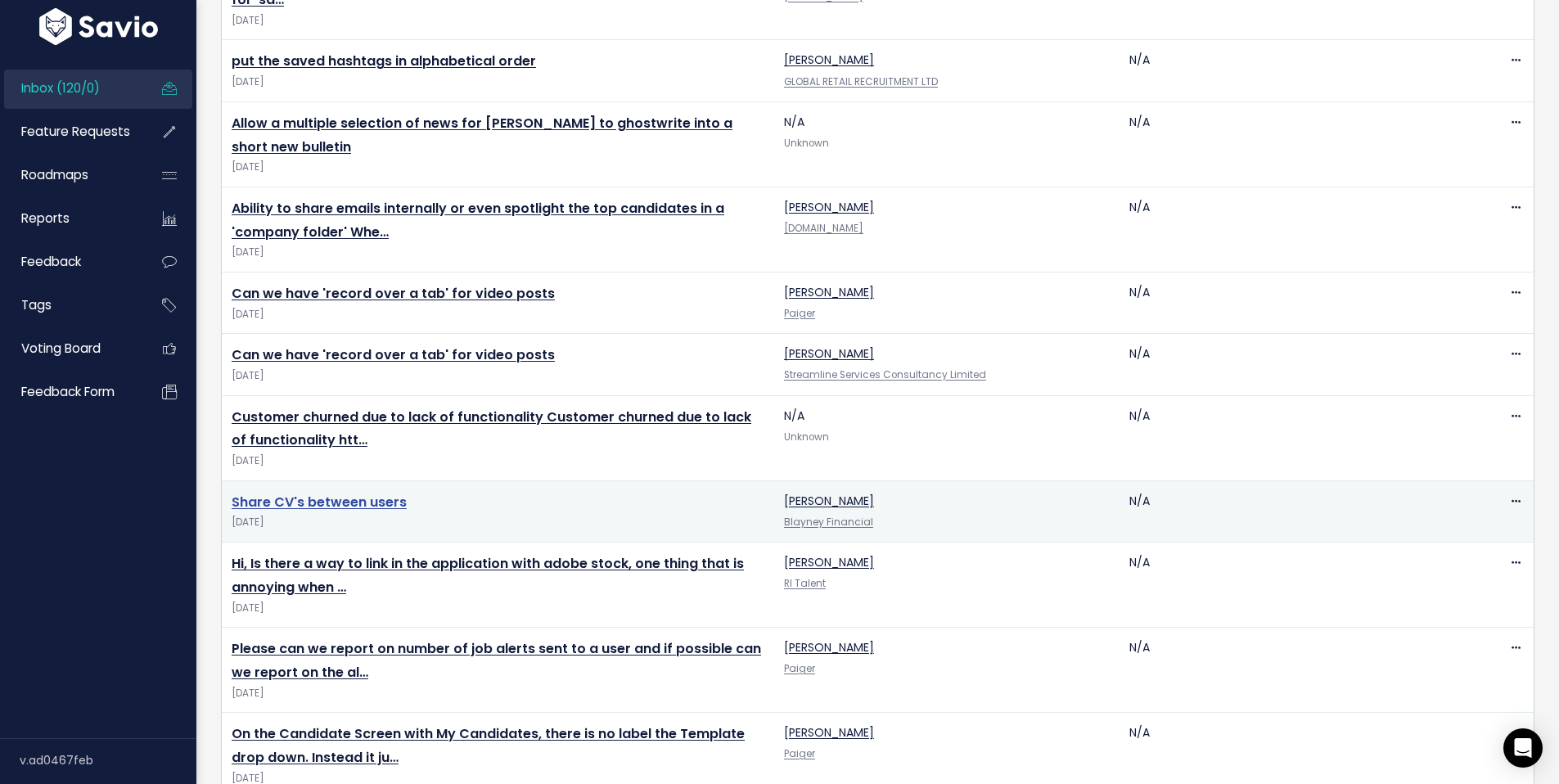
click at [326, 502] on link "Share CV's between users" at bounding box center [318, 501] width 175 height 19
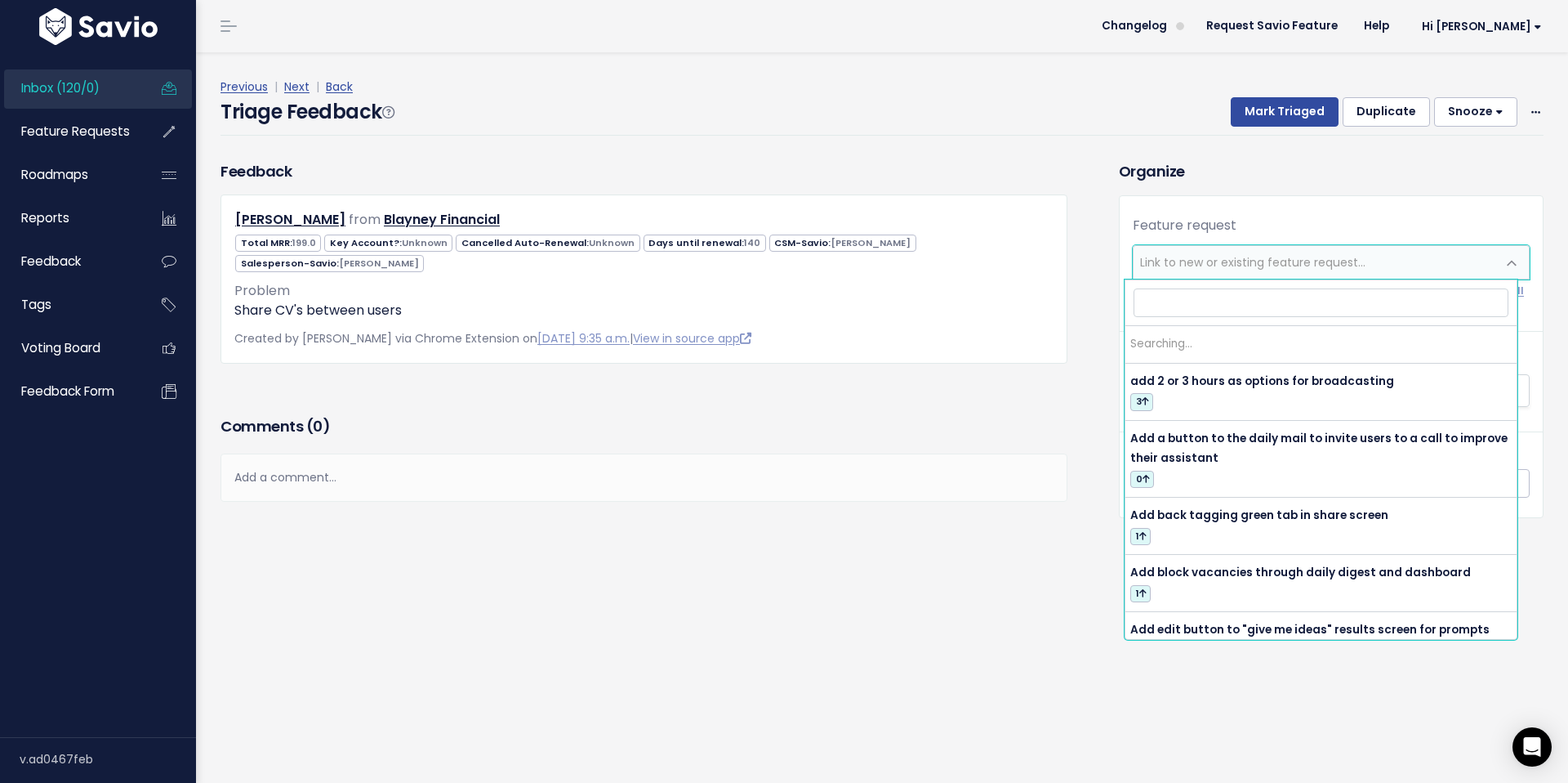
click at [1259, 259] on span "Link to new or existing feature request..." at bounding box center [1252, 263] width 225 height 16
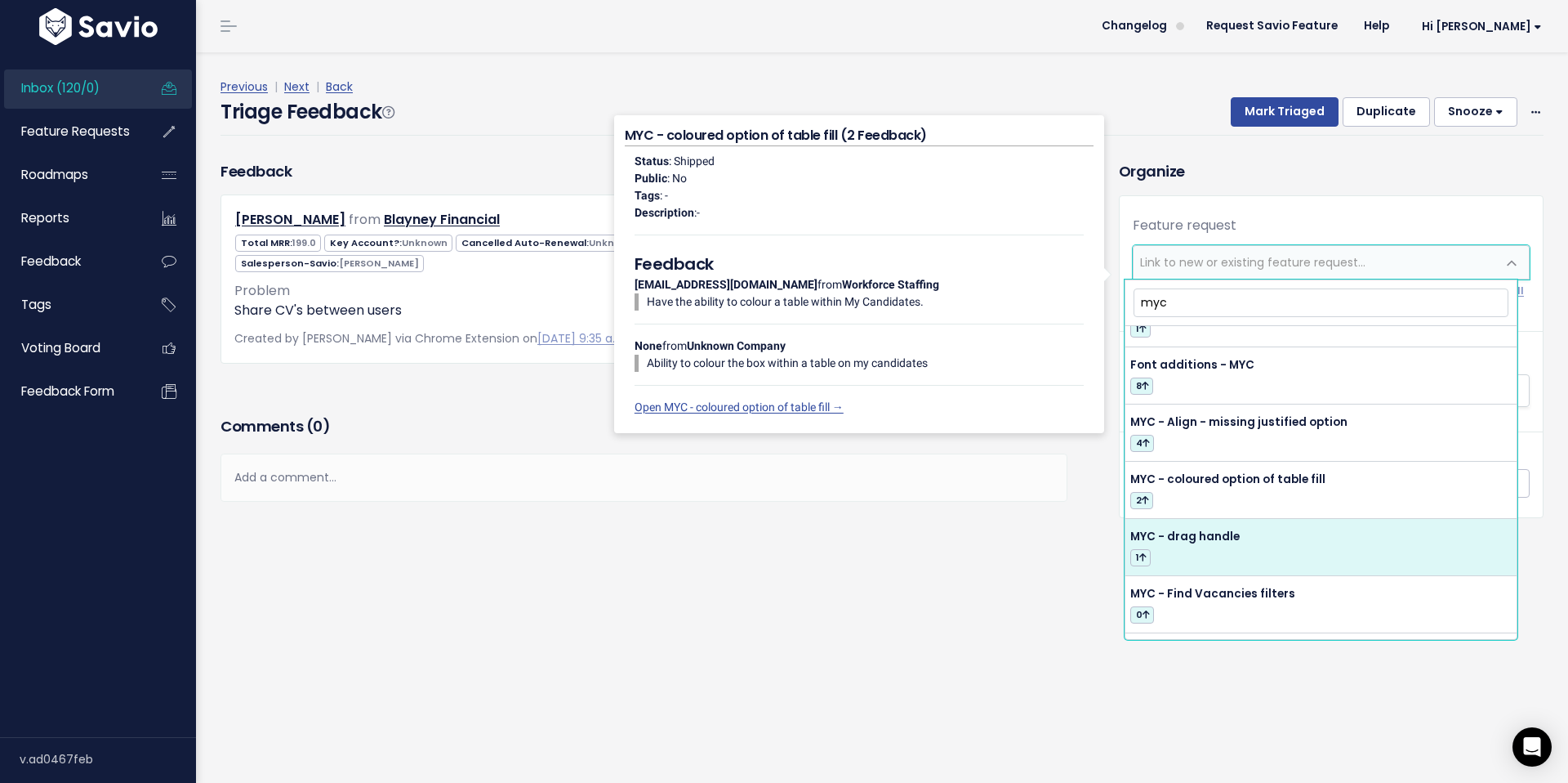
scroll to position [295, 0]
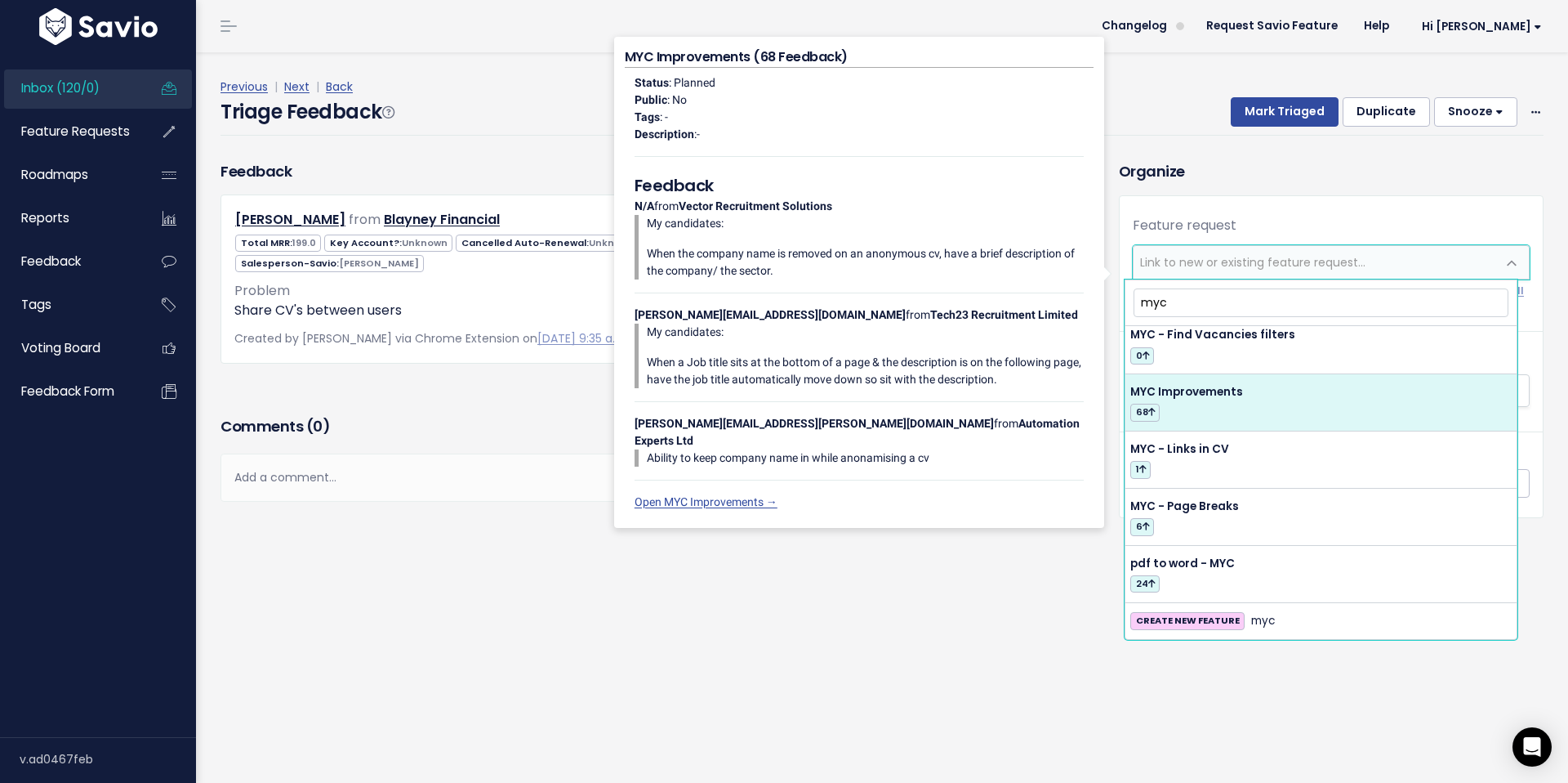
type input "myc"
select select "54420"
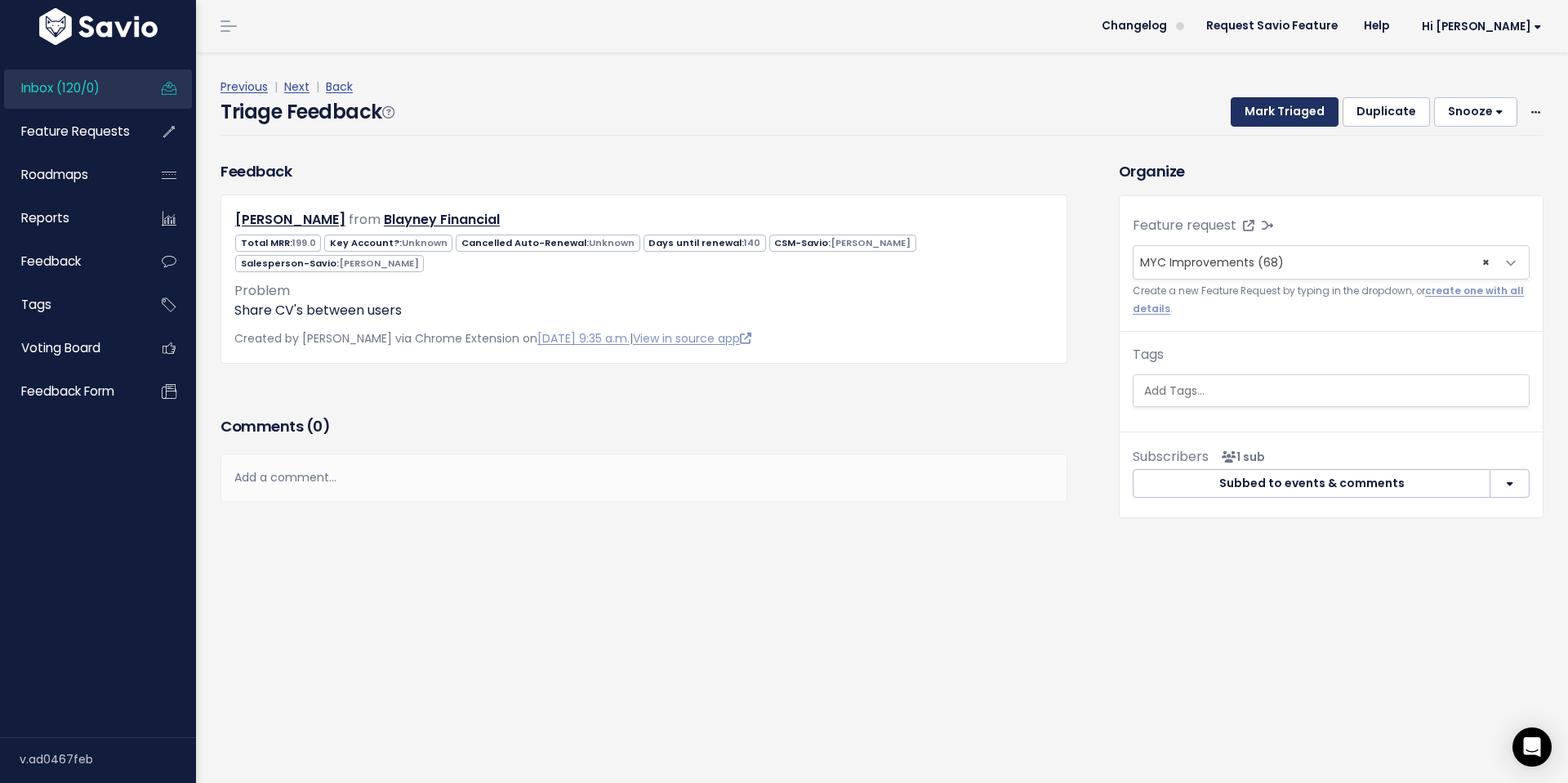
drag, startPoint x: 1293, startPoint y: 115, endPoint x: 1291, endPoint y: 130, distance: 15.1
click at [1293, 116] on button "Mark Triaged" at bounding box center [1285, 111] width 108 height 30
